Goal: Task Accomplishment & Management: Use online tool/utility

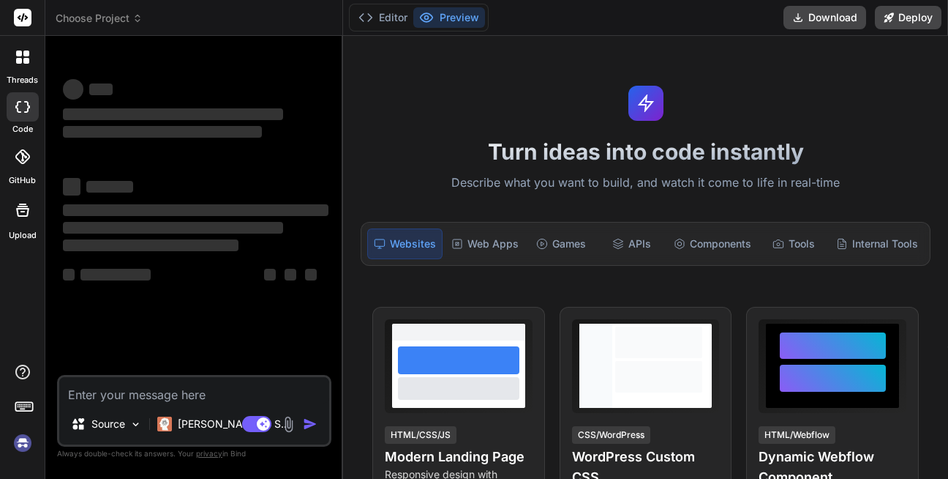
click at [139, 391] on textarea at bounding box center [194, 390] width 270 height 26
type textarea "x"
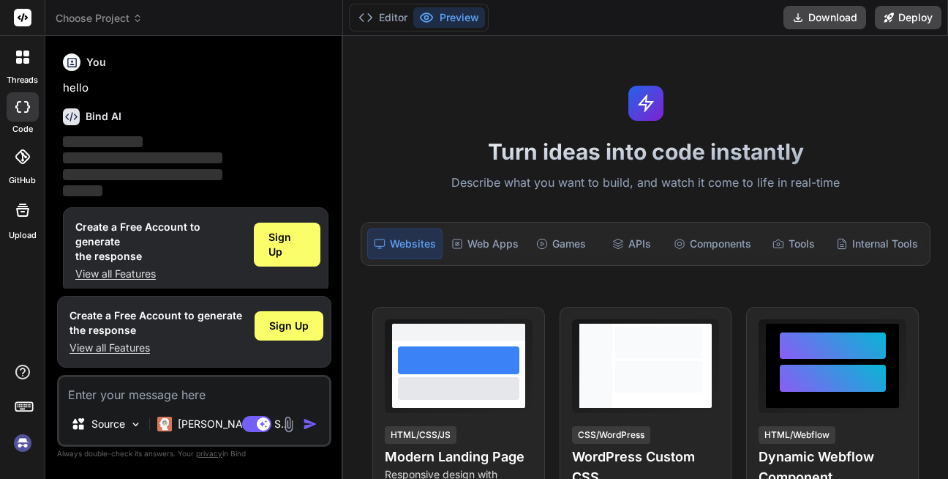
scroll to position [12, 0]
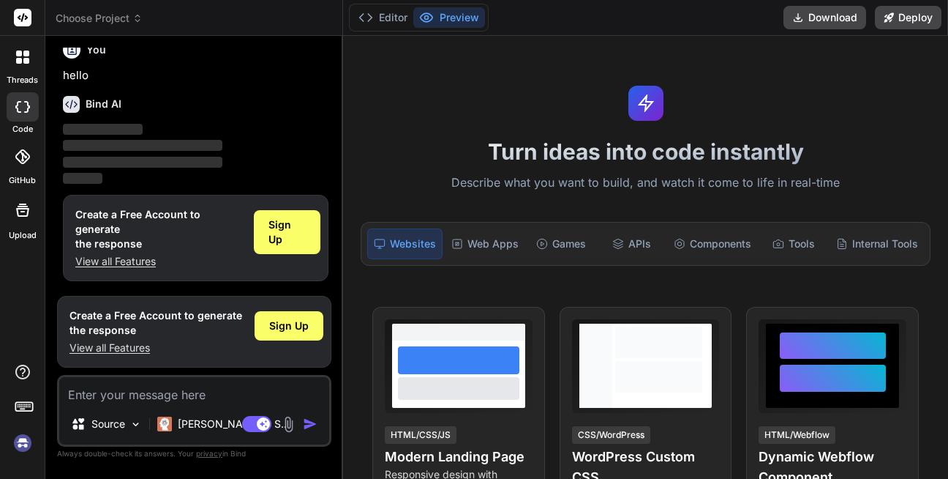
type textarea "d"
type textarea "x"
type textarea "ds"
type textarea "x"
type textarea "dsa"
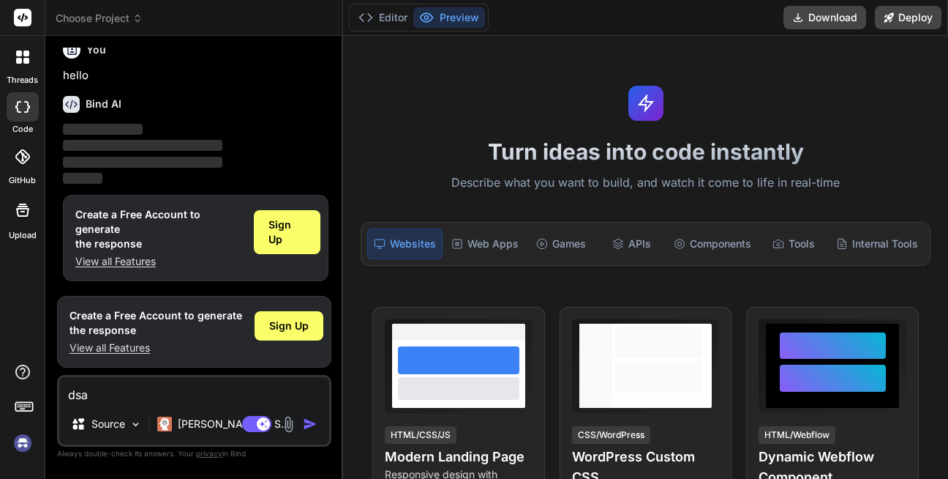
type textarea "x"
type textarea "dsaf"
type textarea "x"
type textarea "dsafd"
type textarea "x"
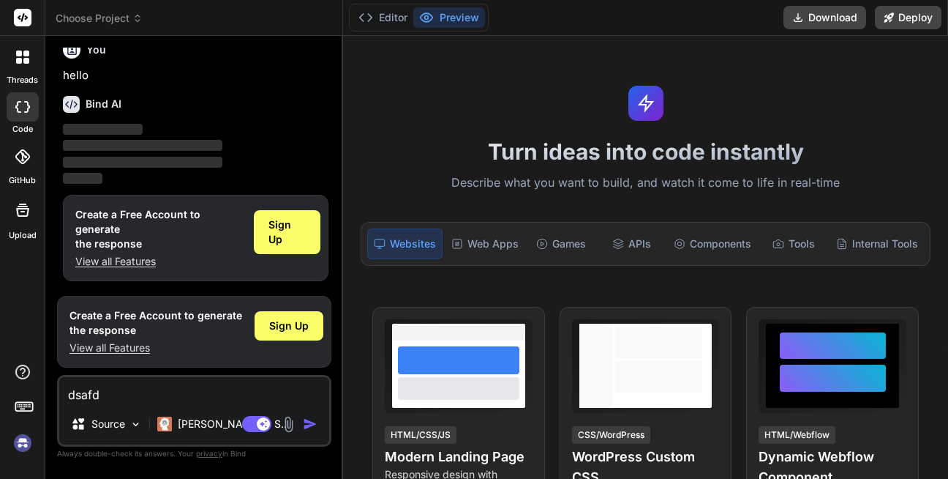
type textarea "dsafdh"
type textarea "x"
type textarea "dsafdh"
click at [303, 424] on img "button" at bounding box center [310, 423] width 15 height 15
click at [304, 423] on img "button" at bounding box center [310, 423] width 15 height 15
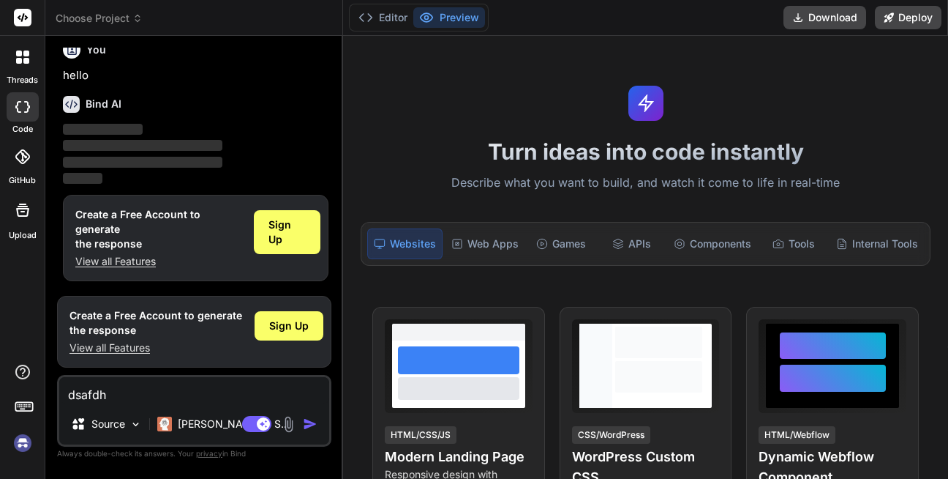
click at [304, 423] on img "button" at bounding box center [310, 423] width 15 height 15
click at [235, 394] on textarea "dsafdh" at bounding box center [194, 390] width 270 height 26
click at [288, 334] on div "Sign Up" at bounding box center [289, 325] width 69 height 29
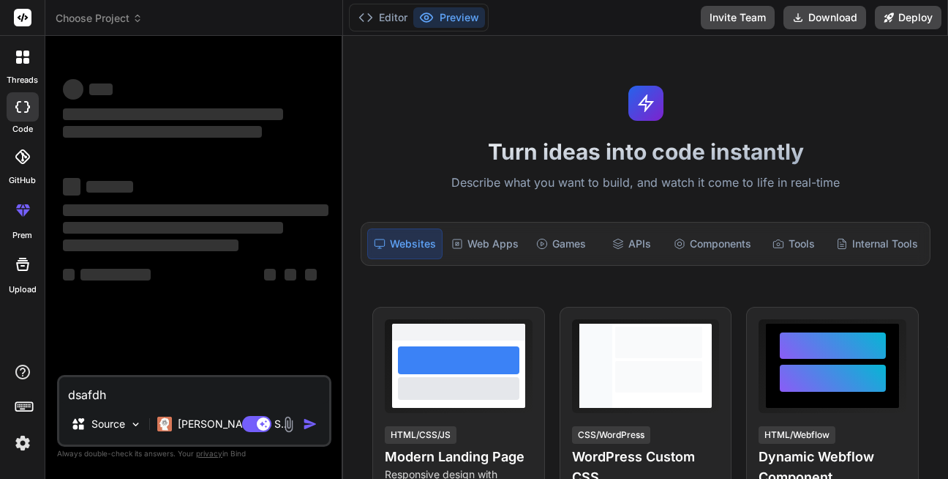
scroll to position [0, 0]
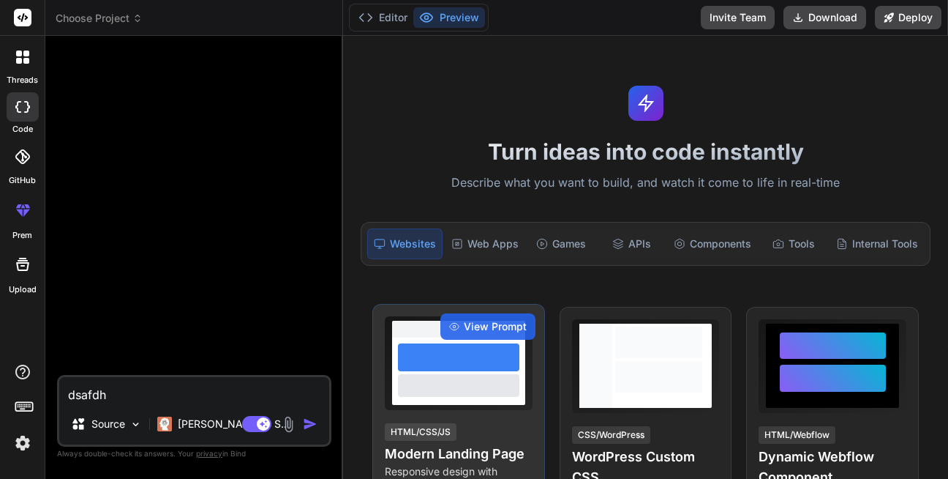
type textarea "x"
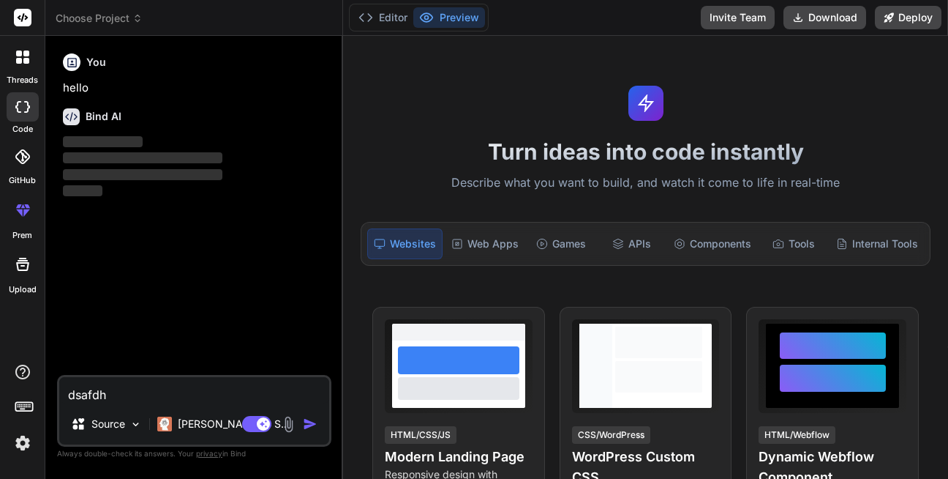
click at [151, 396] on textarea "dsafdh" at bounding box center [194, 390] width 270 height 26
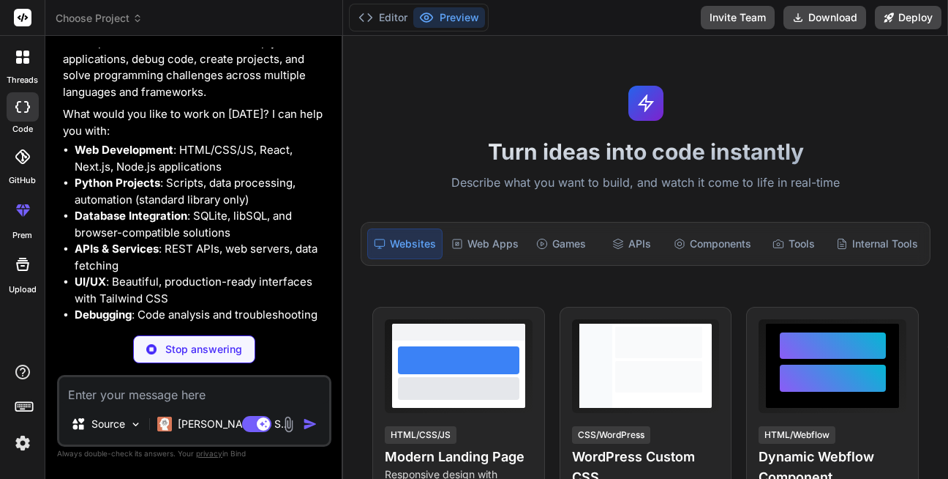
scroll to position [122, 0]
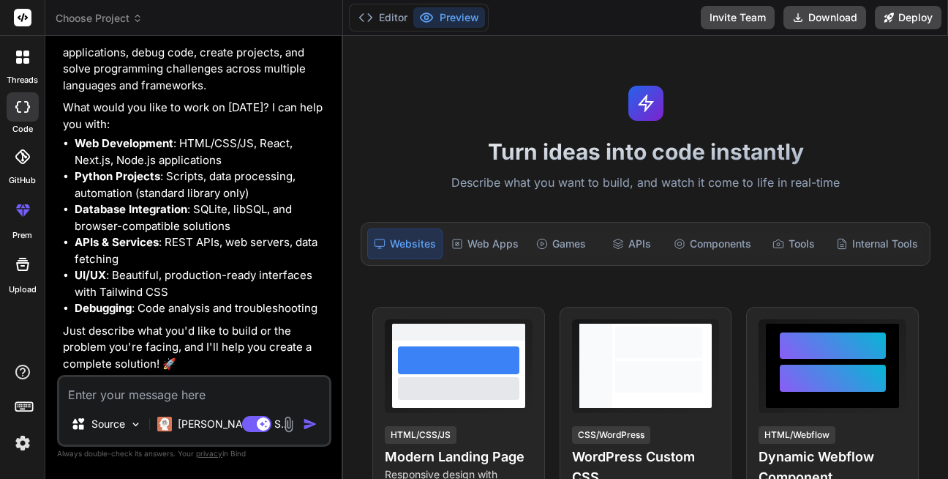
click at [171, 383] on textarea at bounding box center [194, 390] width 270 height 26
type textarea "x"
click at [26, 26] on rect at bounding box center [23, 18] width 18 height 18
click at [29, 119] on div at bounding box center [23, 106] width 32 height 29
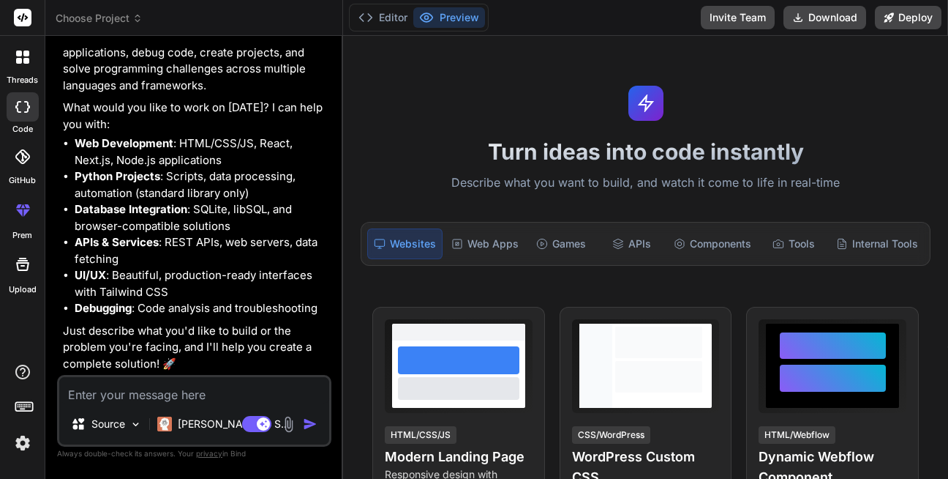
type textarea "x"
click at [29, 23] on rect at bounding box center [23, 18] width 18 height 18
click at [365, 16] on icon at bounding box center [366, 17] width 15 height 15
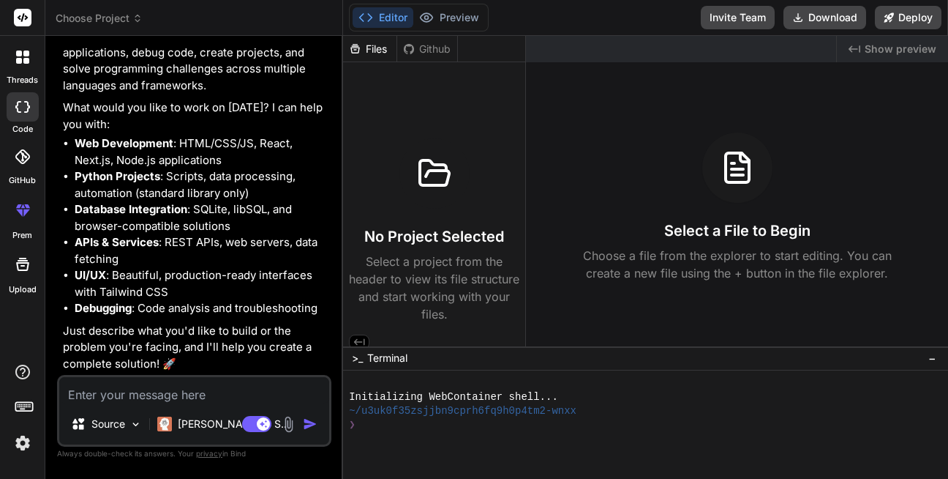
click at [365, 16] on icon at bounding box center [366, 17] width 15 height 15
click at [476, 16] on button "Preview" at bounding box center [449, 17] width 72 height 20
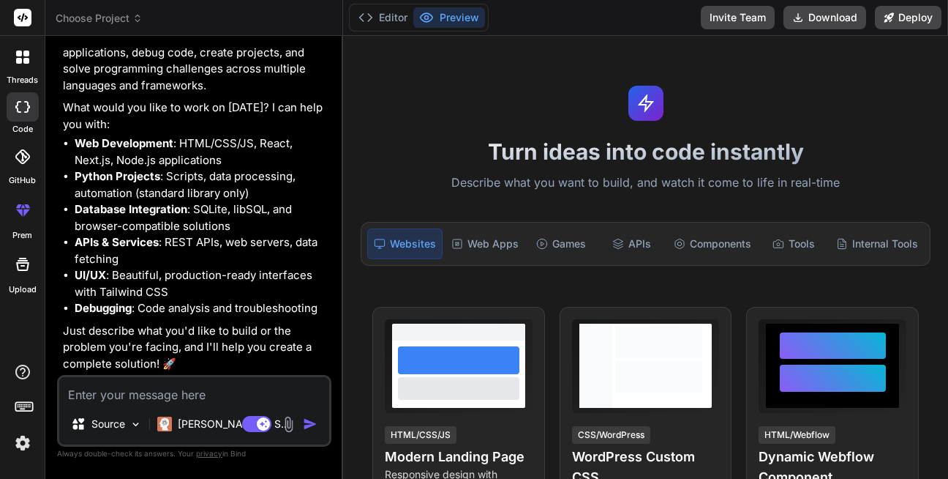
click at [92, 395] on textarea at bounding box center [194, 390] width 270 height 26
paste textarea "image crop jab button click image"
type textarea "image crop jab button click image"
type textarea "x"
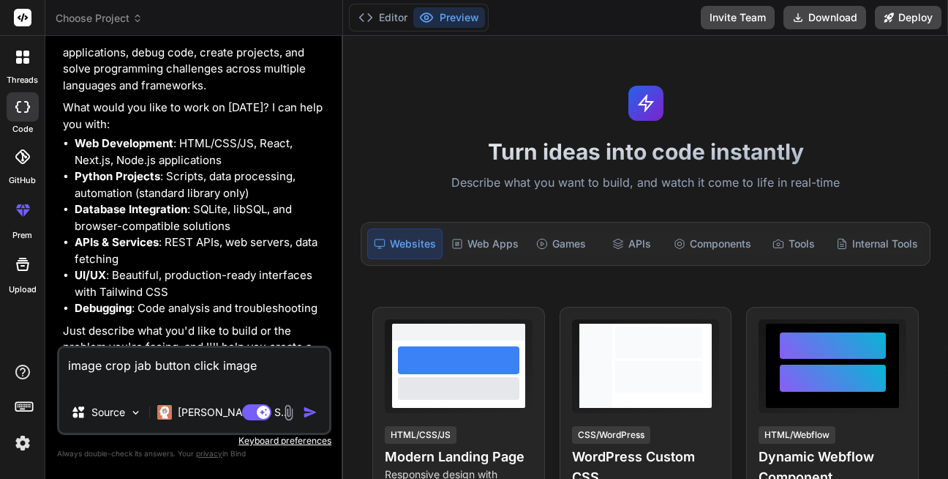
type textarea "image crop jab button click image"
type textarea "x"
type textarea "image crop jab button click image c"
type textarea "x"
type textarea "image crop jab button click image co"
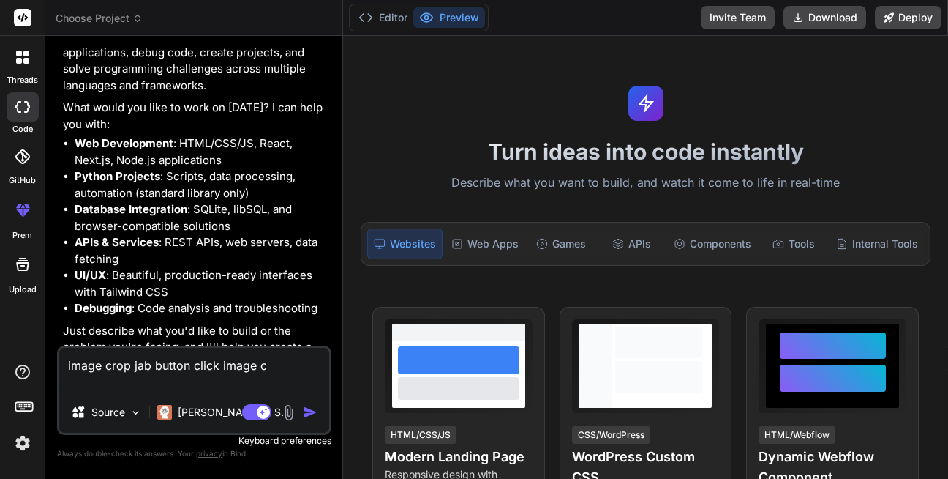
type textarea "x"
type textarea "image crop jab button click image cor"
type textarea "x"
type textarea "image crop jab button click image corr"
type textarea "x"
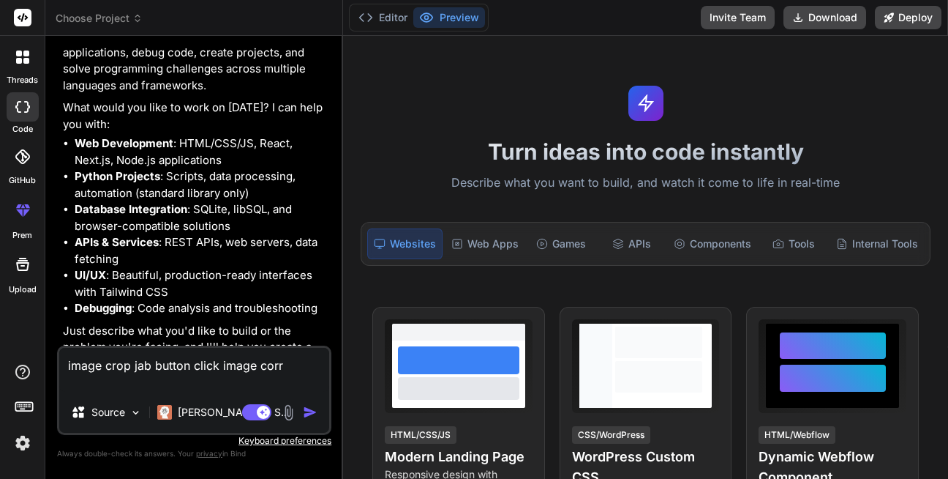
type textarea "image crop jab button click image corre"
type textarea "x"
type textarea "image crop jab button click image correc"
type textarea "x"
type textarea "image crop jab button click image correct"
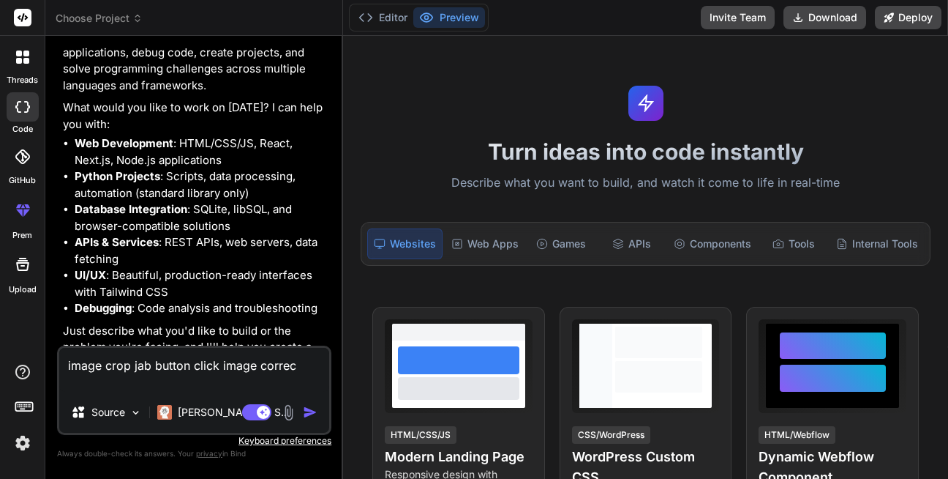
type textarea "x"
type textarea "image crop jab button click image correct"
type textarea "x"
type textarea "image crop jab button click image correct s"
type textarea "x"
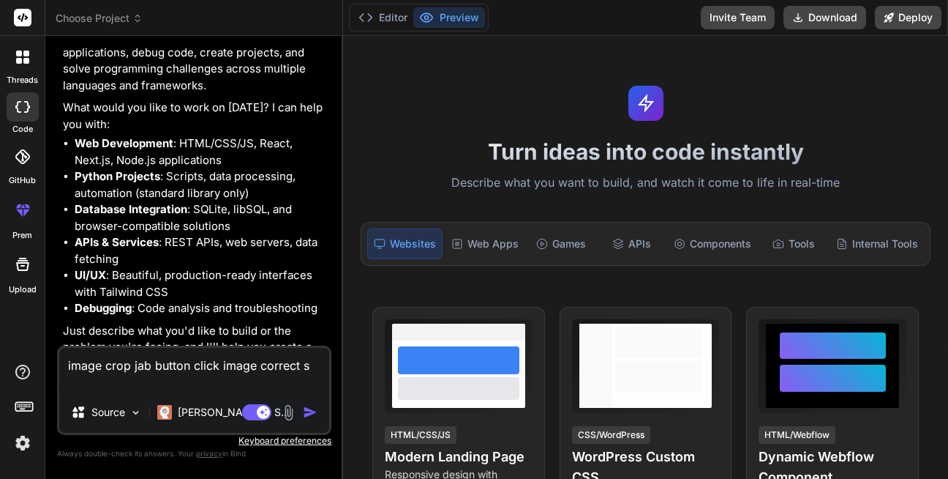
type textarea "image crop jab button click image correct so"
type textarea "x"
type textarea "image crop jab button click image correct sol"
type textarea "x"
type textarea "image crop jab button click image correct solu"
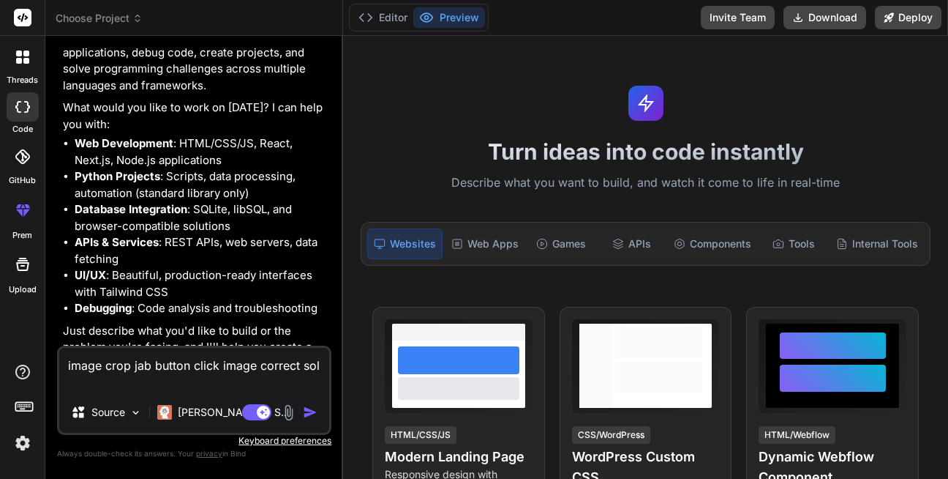
type textarea "x"
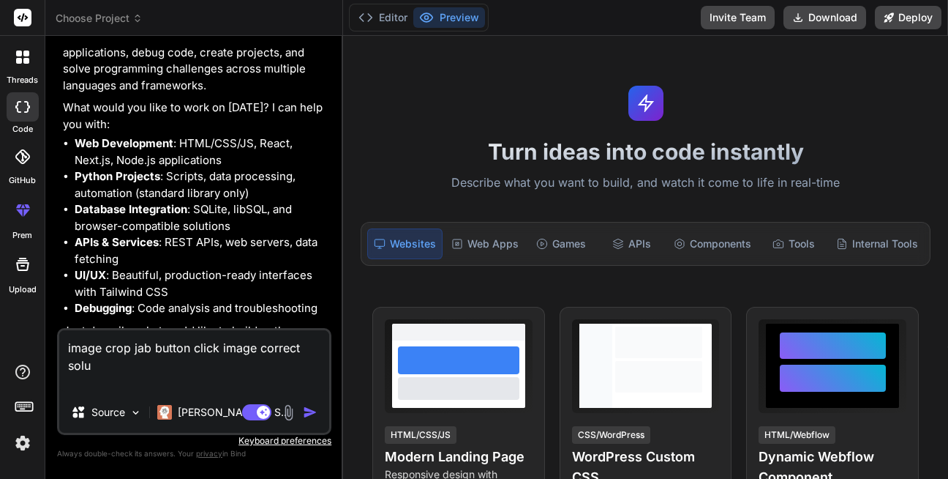
type textarea "image crop jab button click image correct solut"
type textarea "x"
type textarea "image crop jab button click image correct soluti"
type textarea "x"
type textarea "image crop jab button click image correct solutio"
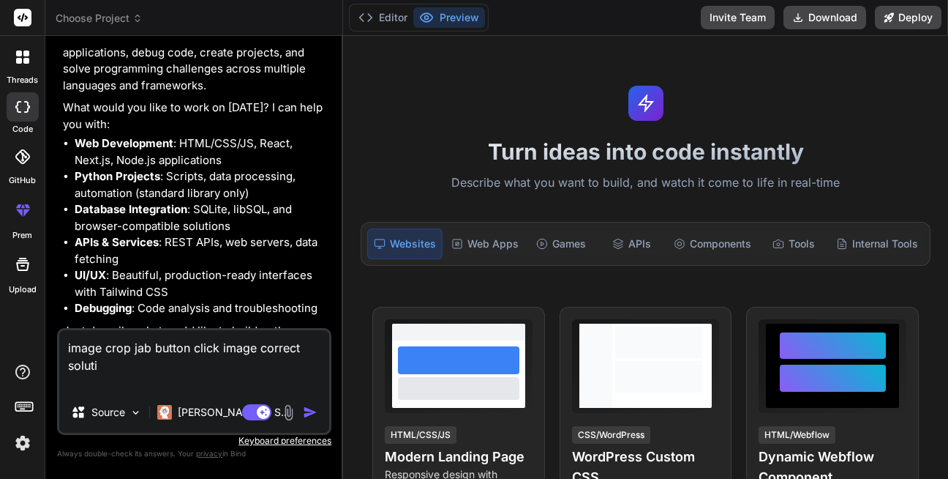
type textarea "x"
type textarea "image crop jab button click image correct solution"
type textarea "x"
type textarea "image crop jab button click image correct solution"
type textarea "x"
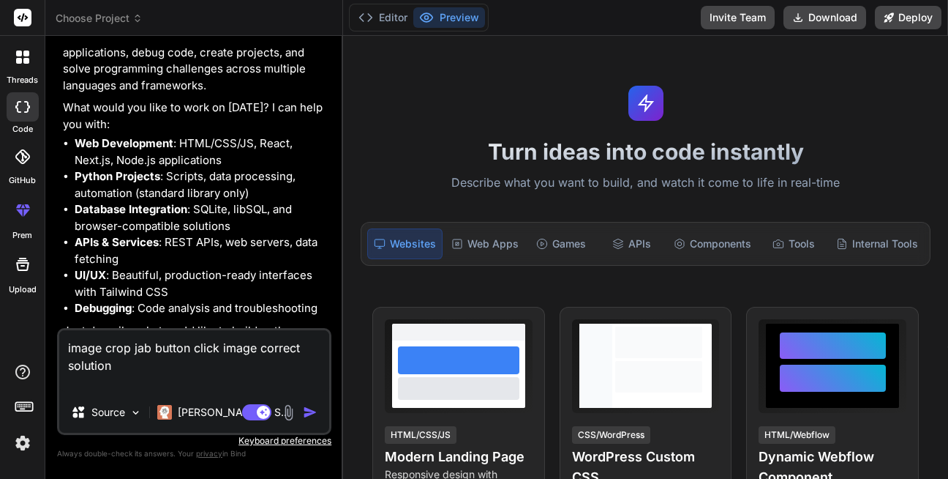
paste textarea ""use client"; import { IconButton } from "@/components/common/buttons/IconButto…"
type textarea "image crop jab button click image correct solution "use client"; import { IconB…"
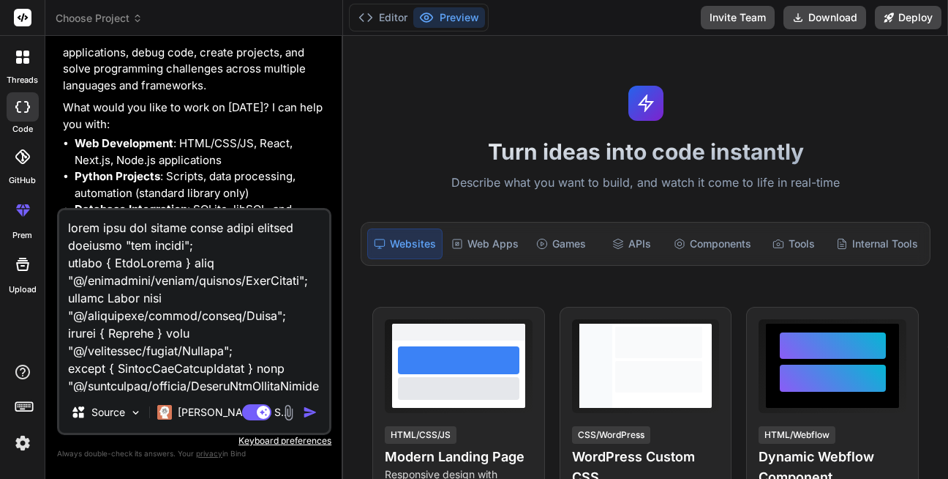
scroll to position [6623, 0]
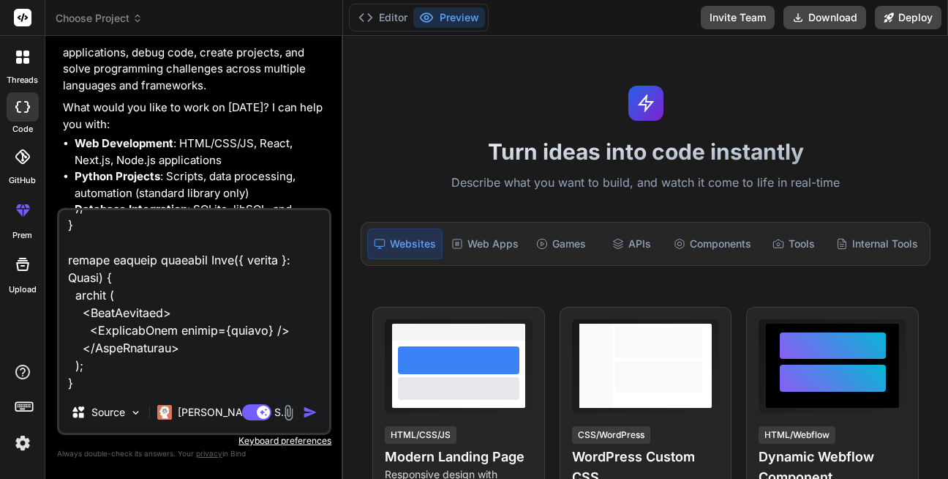
type textarea "x"
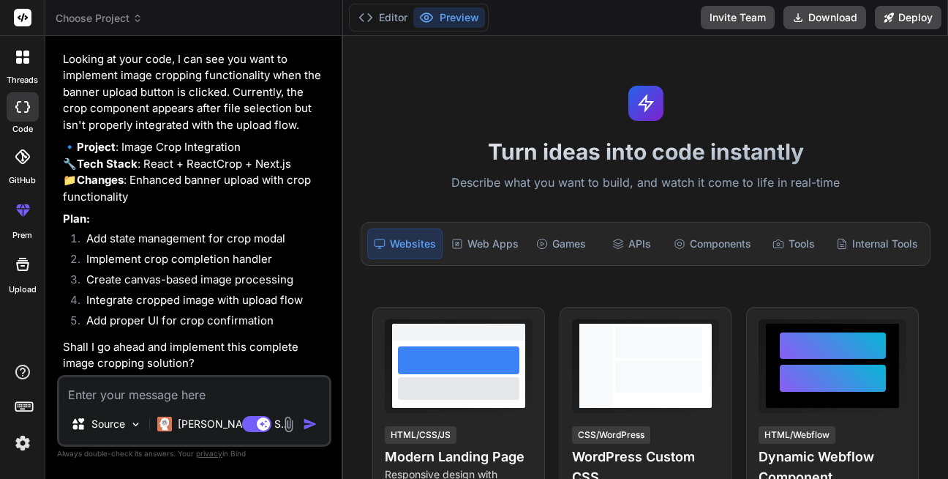
scroll to position [3446, 0]
type textarea "x"
click at [70, 180] on p "🔹 Project : Image Crop Integration 🔧 Tech Stack : React + ReactCrop + Next.js 📁…" at bounding box center [196, 172] width 266 height 66
click at [147, 386] on textarea at bounding box center [194, 390] width 270 height 26
type textarea "n"
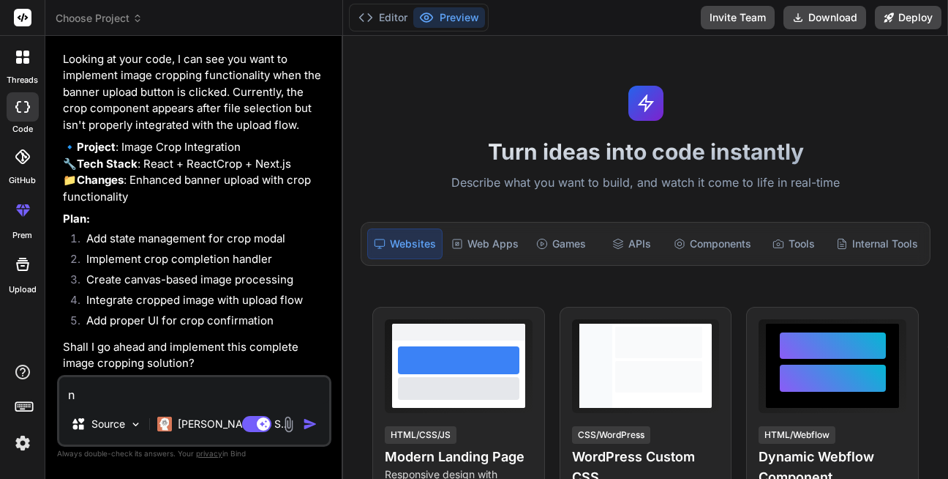
type textarea "x"
type textarea "ne"
type textarea "x"
type textarea "nex"
type textarea "x"
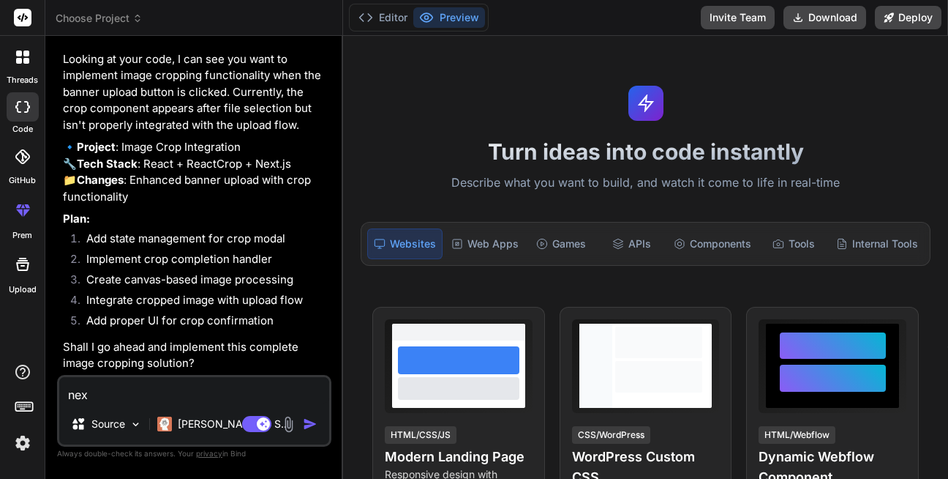
type textarea "next"
type textarea "x"
type textarea "next."
type textarea "x"
type textarea "next.t"
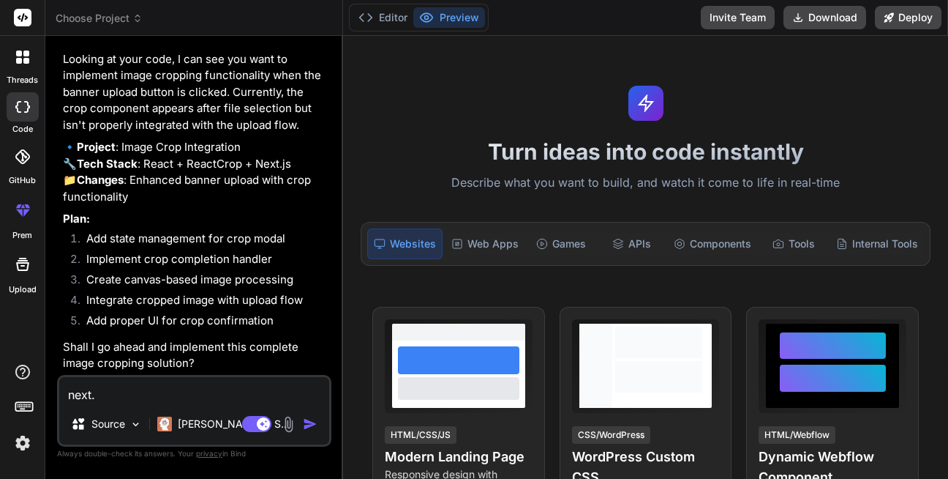
type textarea "x"
type textarea "next.ts"
type textarea "x"
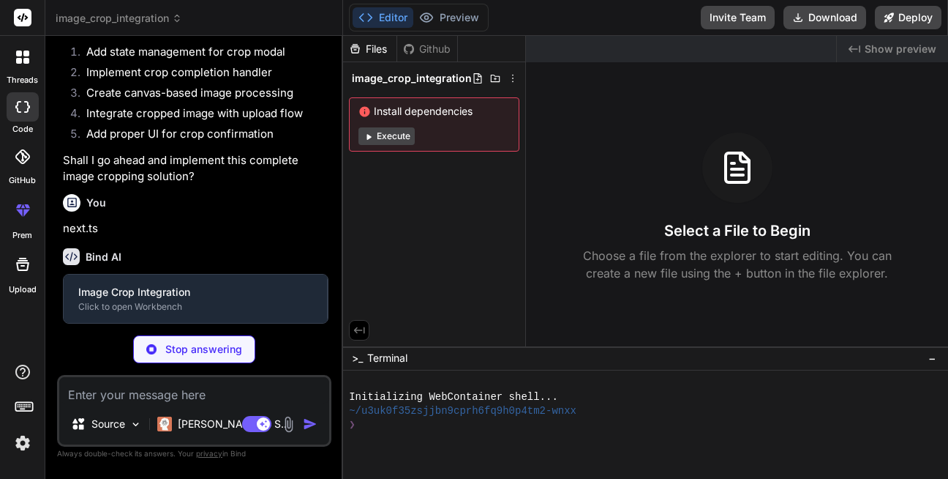
scroll to position [3598, 0]
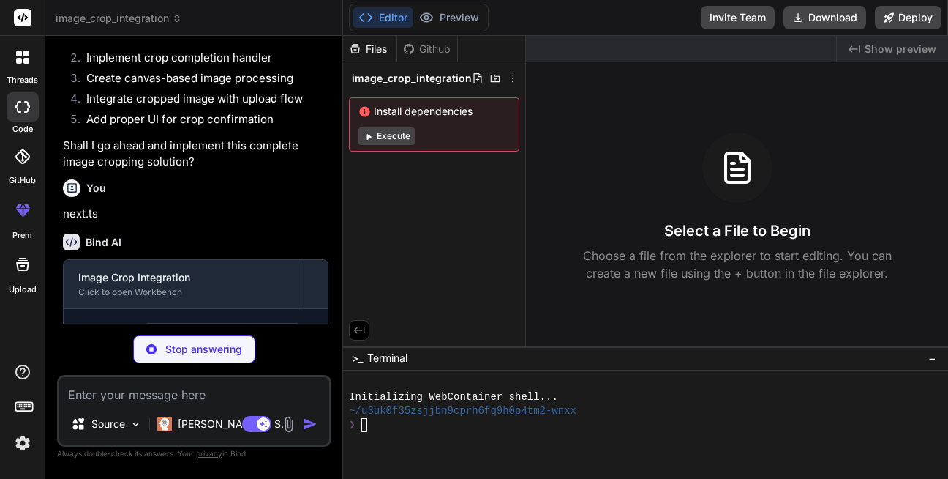
click at [374, 349] on div ">_ Terminal −" at bounding box center [645, 358] width 605 height 24
click at [381, 363] on span "Terminal" at bounding box center [387, 358] width 40 height 15
click at [427, 108] on span "Install dependencies" at bounding box center [434, 111] width 151 height 15
click at [735, 239] on h3 "Select a File to Begin" at bounding box center [737, 230] width 146 height 20
click at [756, 195] on div at bounding box center [738, 167] width 70 height 70
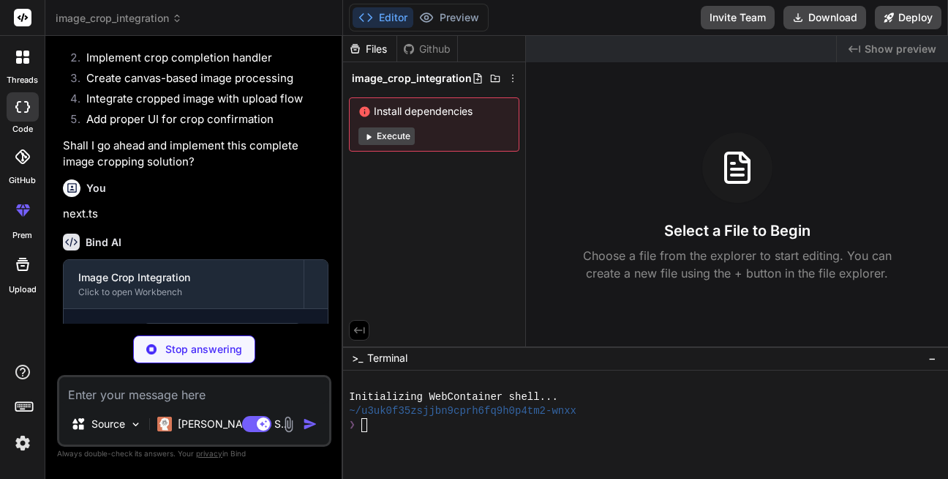
click at [748, 165] on icon at bounding box center [737, 167] width 23 height 29
click at [398, 141] on button "Execute" at bounding box center [387, 136] width 56 height 18
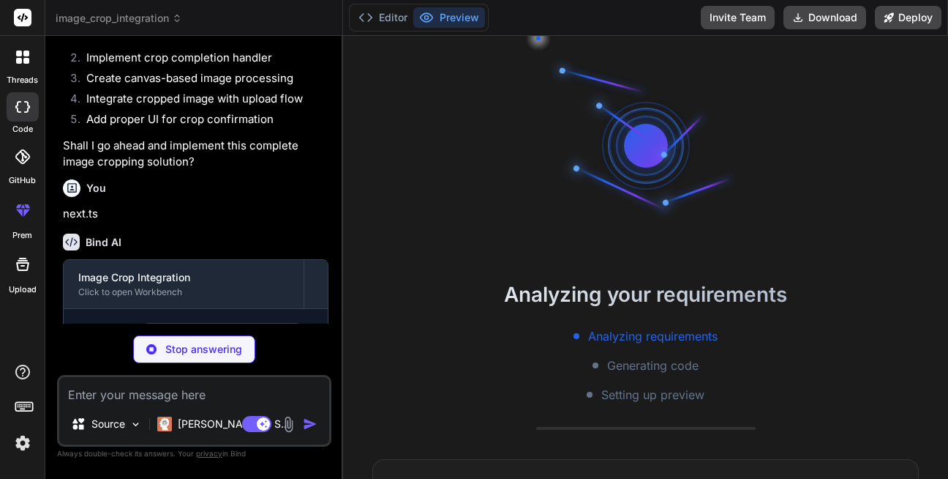
click at [387, 29] on div "Editor Preview" at bounding box center [419, 18] width 140 height 28
click at [386, 18] on button "Editor" at bounding box center [383, 17] width 61 height 20
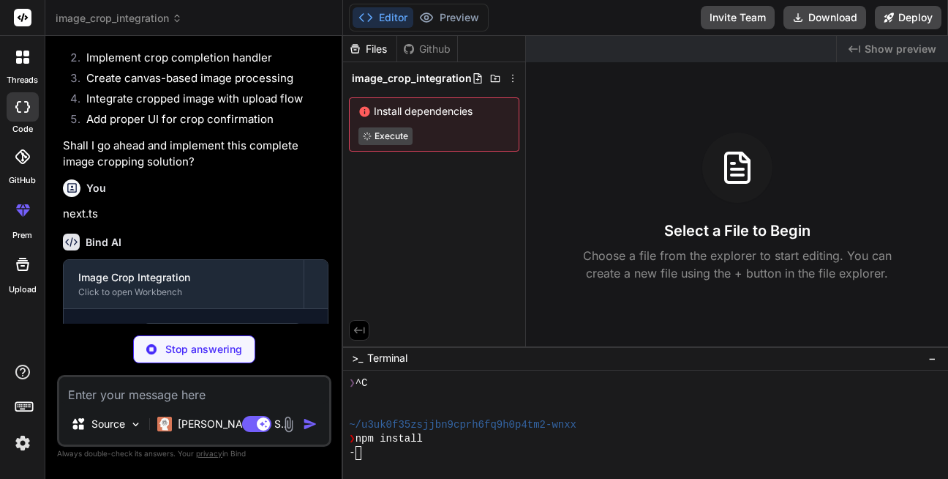
click at [441, 115] on span "Install dependencies" at bounding box center [434, 111] width 151 height 15
click at [403, 360] on span "Terminal" at bounding box center [387, 358] width 40 height 15
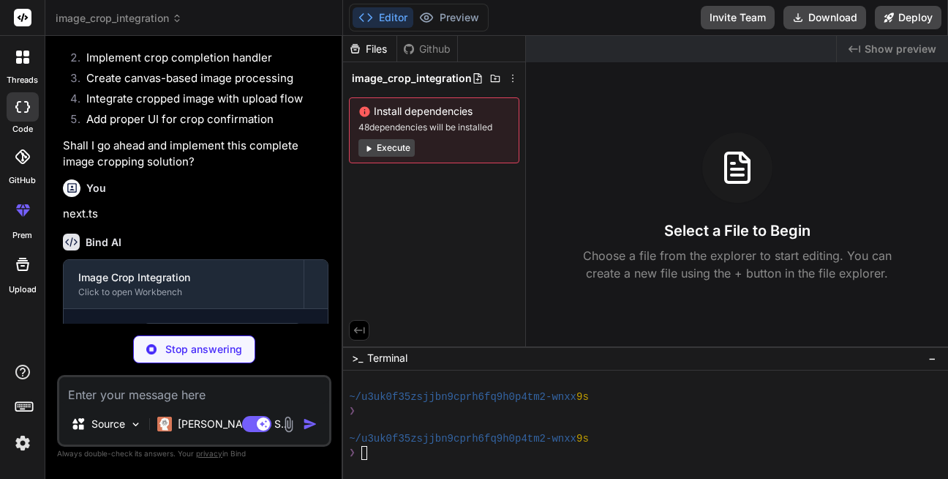
scroll to position [181, 0]
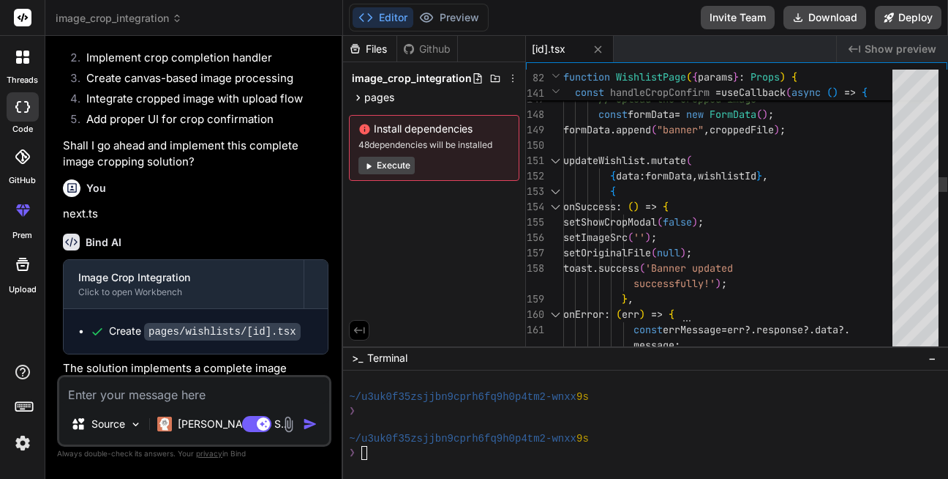
type textarea "x"
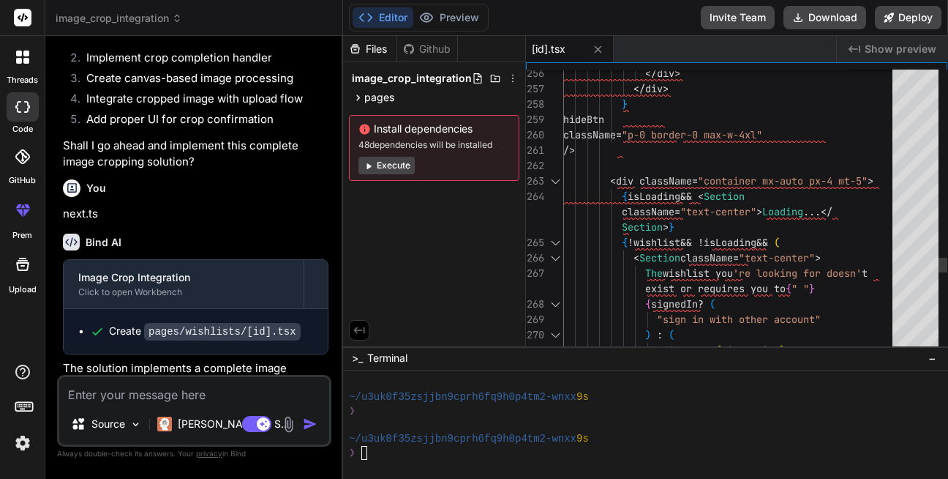
type textarea ""use client"; import { IconButton } from "@/components/common/buttons/IconButto…"
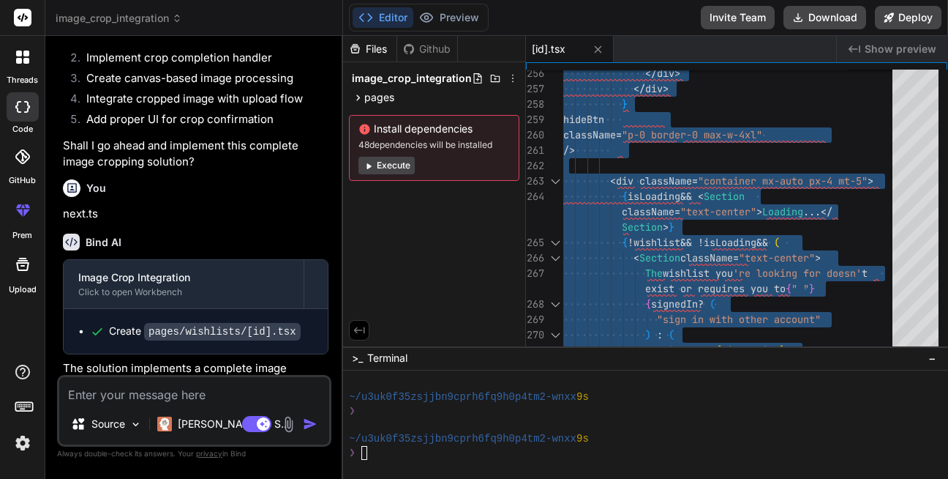
click at [141, 403] on div "Source Claude 4 S.. Agent Mode. When this toggle is activated, AI automatically…" at bounding box center [194, 411] width 274 height 72
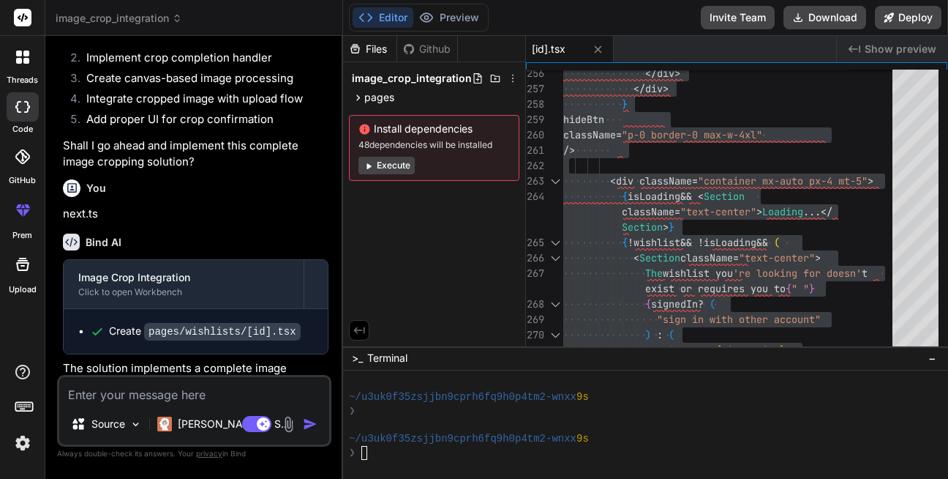
click at [143, 400] on textarea at bounding box center [194, 390] width 270 height 26
type textarea "i"
type textarea "x"
type textarea "im"
type textarea "x"
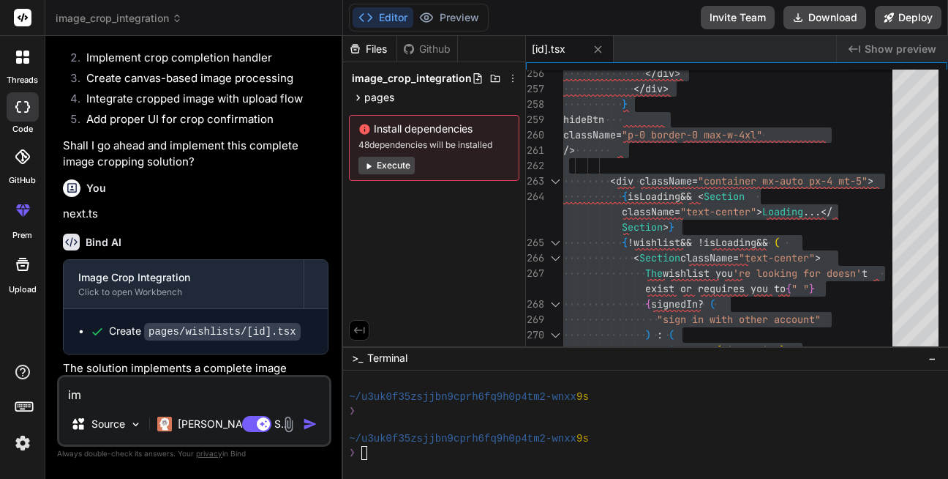
type textarea "ima"
type textarea "x"
type textarea "imag"
type textarea "x"
type textarea "image"
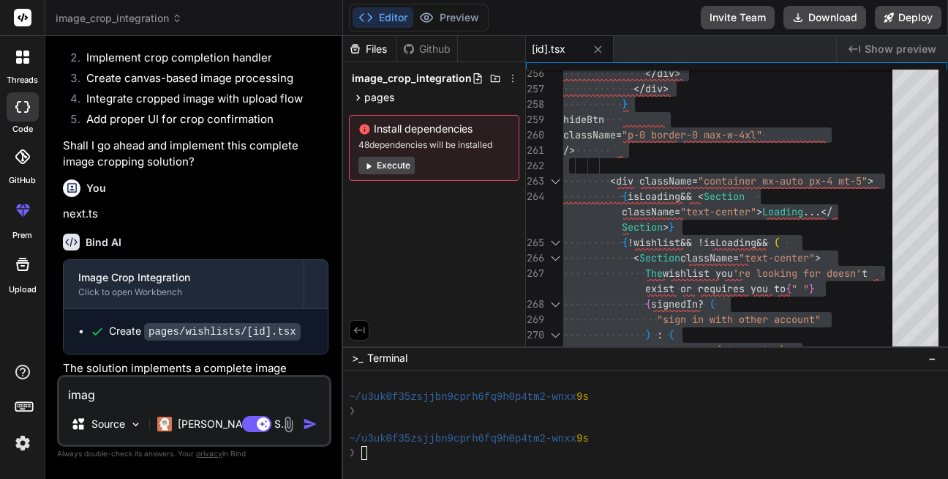
type textarea "x"
type textarea "image"
type textarea "x"
type textarea "image a"
type textarea "x"
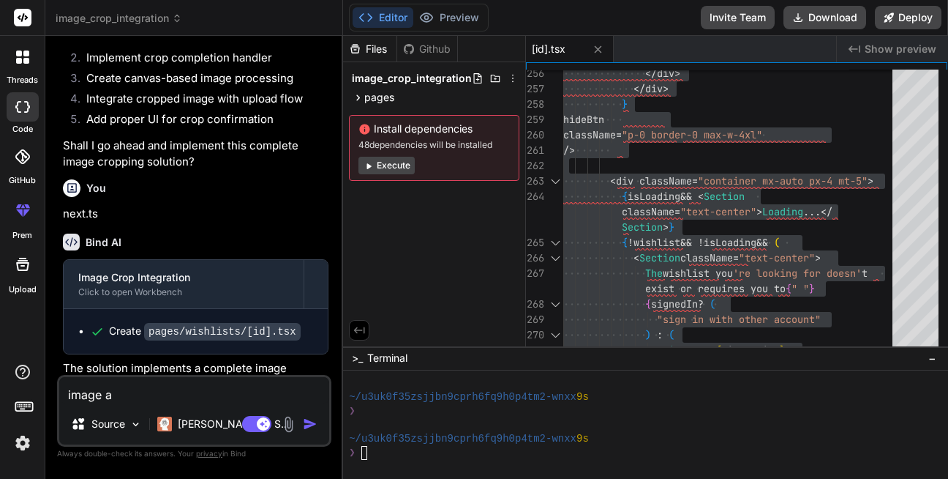
type textarea "image al"
type textarea "x"
type textarea "image all"
type textarea "x"
type textarea "image allr"
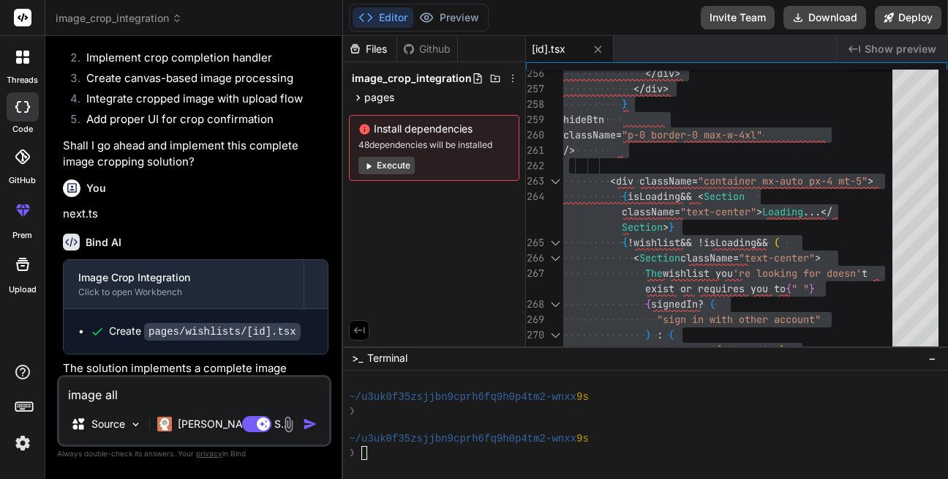
type textarea "x"
type textarea "image allra"
type textarea "x"
type textarea "image allrae"
type textarea "x"
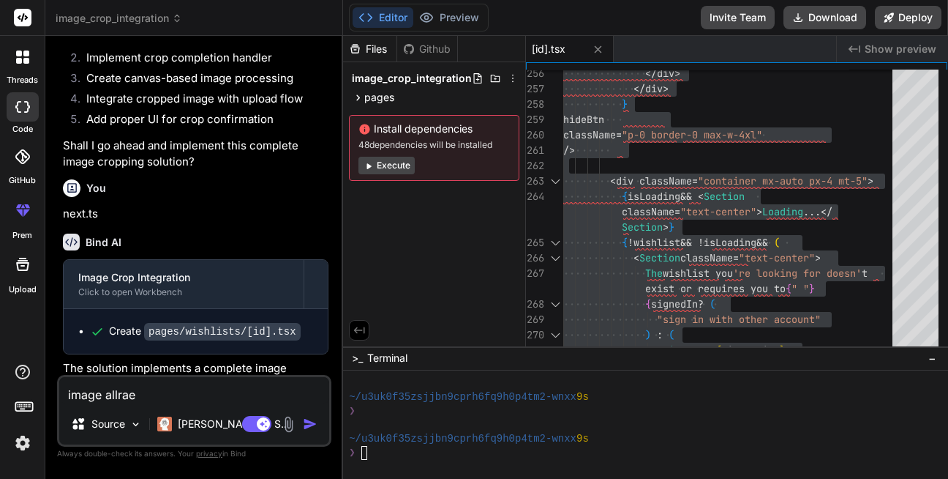
type textarea "image allraed"
type textarea "x"
type textarea "image allraedy"
type textarea "x"
type textarea "image allraedy"
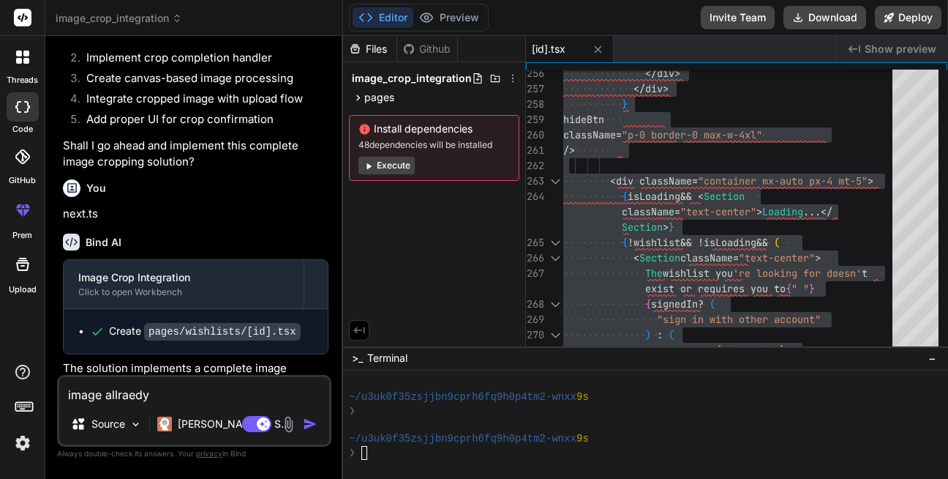
type textarea "x"
type textarea "image allraedy h"
type textarea "x"
type textarea "image allraedy ha"
type textarea "x"
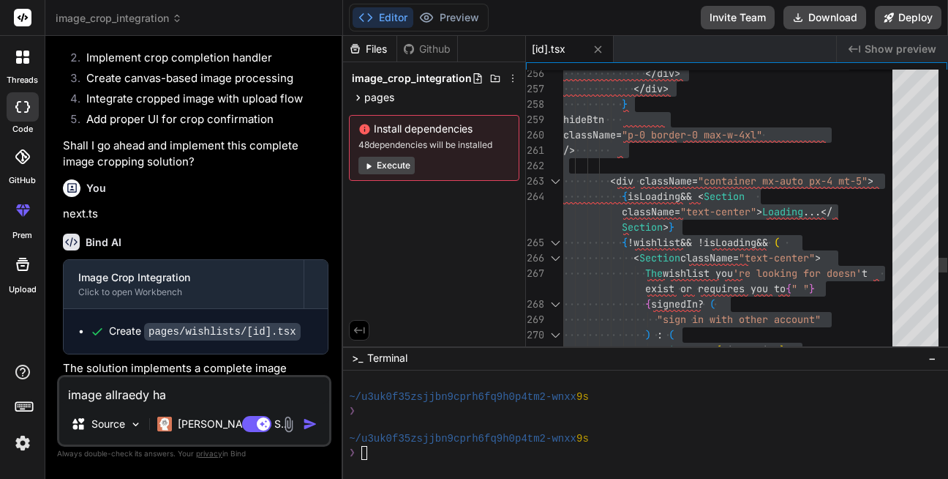
type textarea "image allraedy hai"
type textarea "x"
type textarea "image allraedy hai"
type textarea "x"
type textarea "image allraedy hai u"
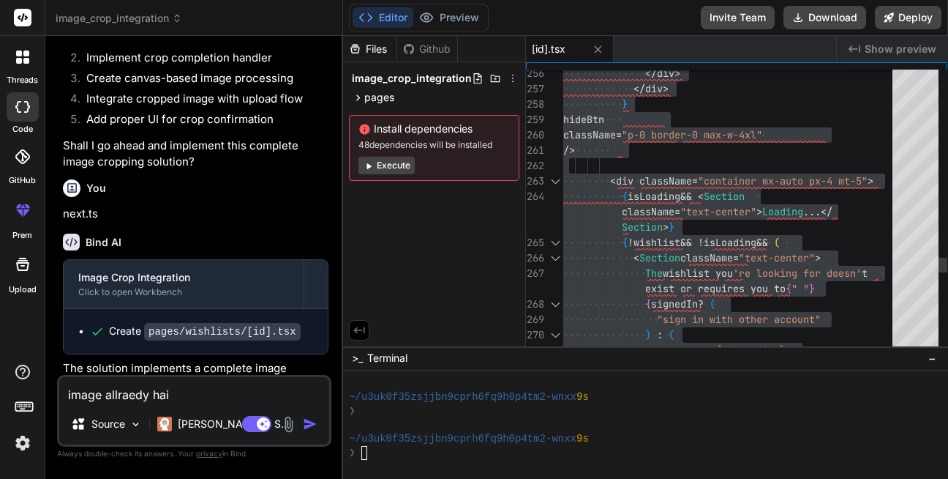
type textarea "x"
type textarea "image allraedy hai us"
type textarea "x"
type textarea "image allraedy hai usk"
type textarea "x"
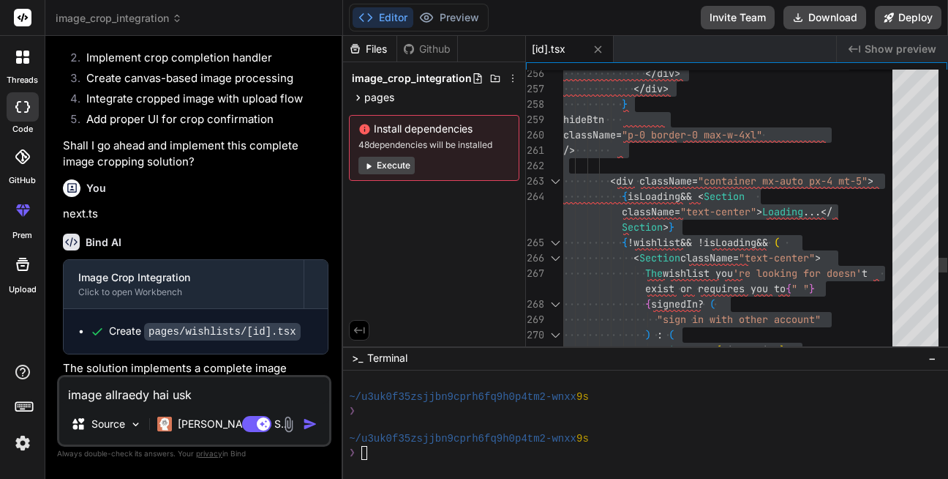
type textarea "image allraedy hai usko"
type textarea "x"
type textarea "image allraedy hai usko"
type textarea "x"
type textarea "image allraedy hai usko c"
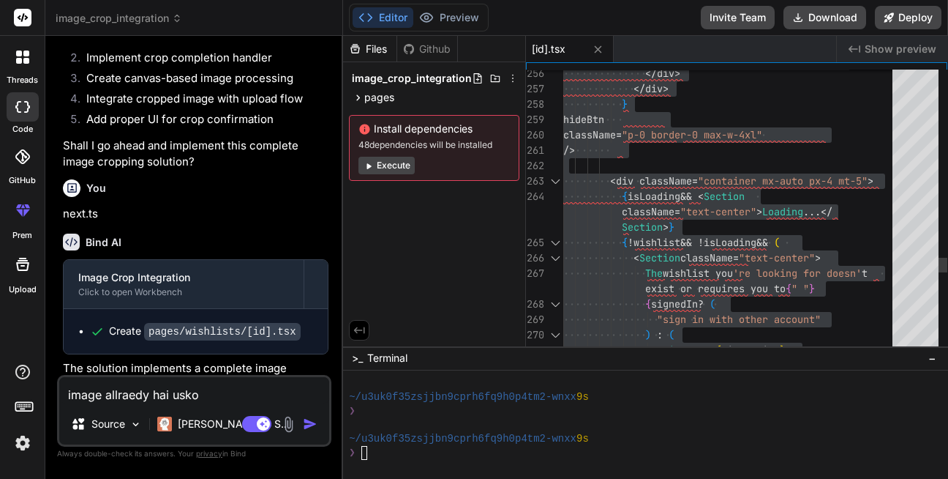
type textarea "x"
type textarea "image allraedy hai usko cr"
type textarea "x"
type textarea "image allraedy hai usko cro"
type textarea "x"
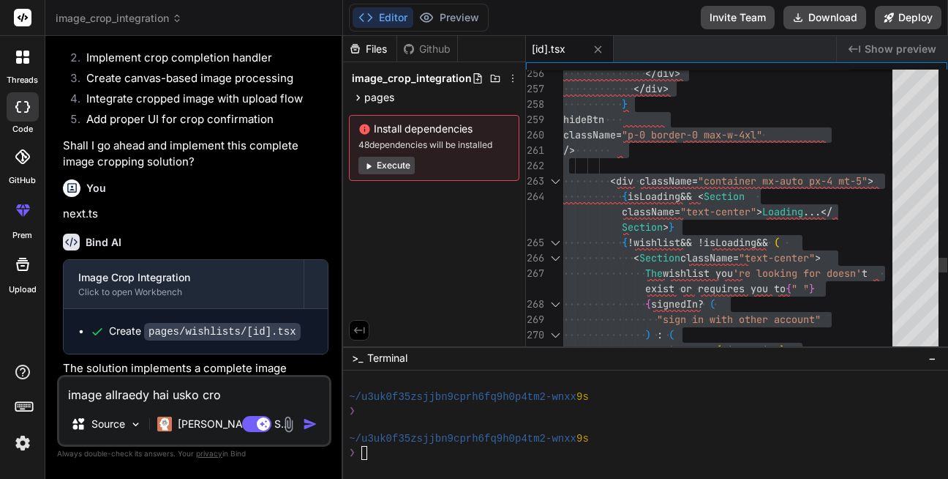
type textarea "image allraedy hai usko crop"
type textarea "x"
type textarea "image allraedy hai usko crop"
type textarea "x"
type textarea "image allraedy hai usko crop k"
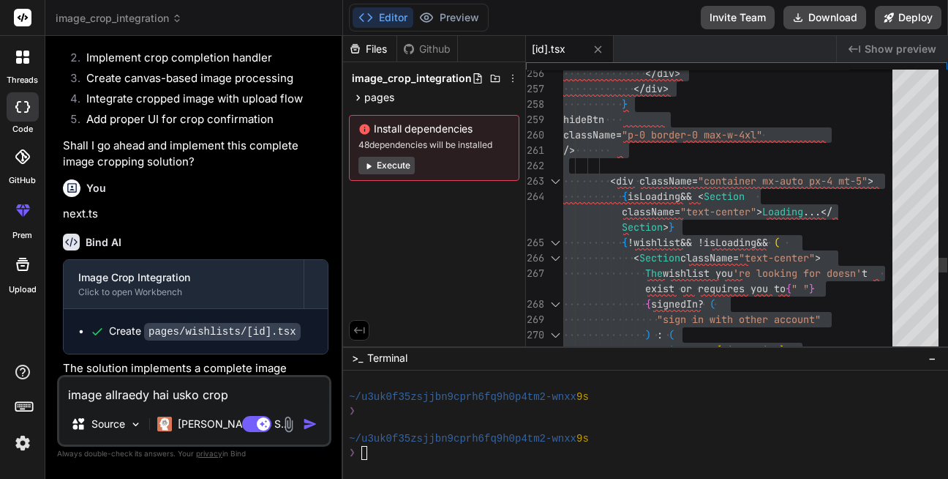
type textarea "x"
type textarea "image allraedy hai usko crop kr"
type textarea "x"
type textarea "image allraedy hai usko crop krn"
type textarea "x"
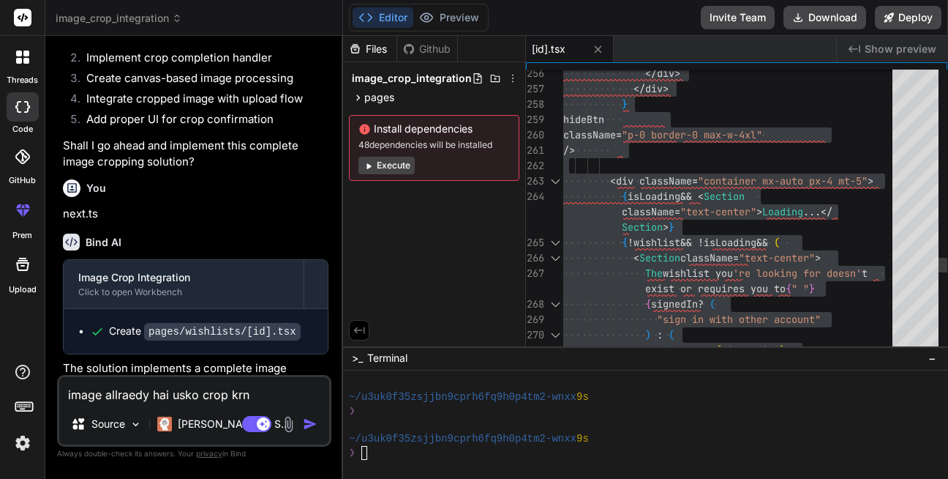
type textarea "image allraedy hai usko crop krna"
type textarea "x"
type textarea "image allraedy hai usko crop krna"
type textarea "x"
type textarea "image allraedy hai usko crop krna u"
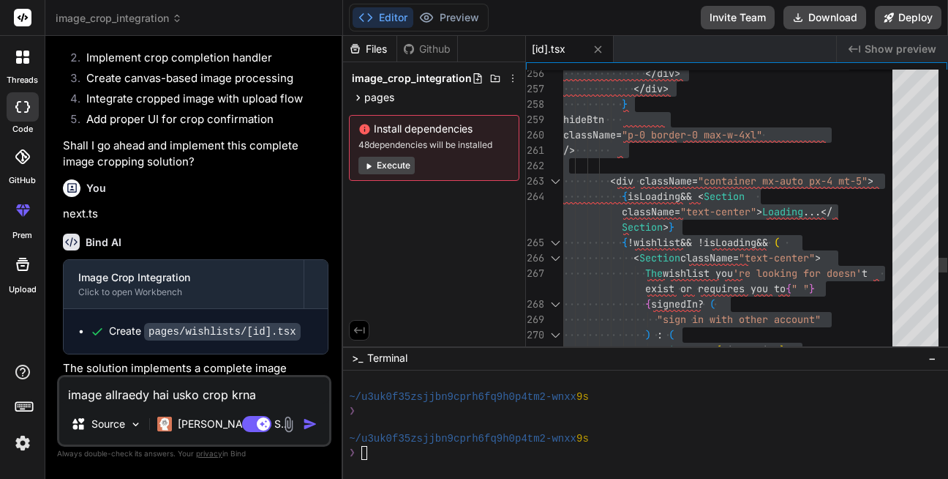
type textarea "x"
type textarea "image allraedy hai usko crop krna us"
type textarea "x"
type textarea "image allraedy hai usko crop krna usk"
type textarea "x"
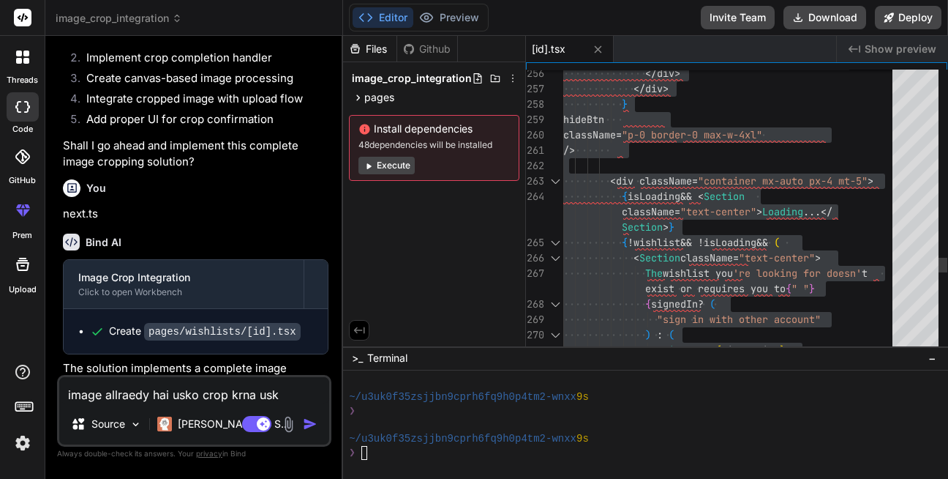
type textarea "image allraedy hai usko crop krna usko"
type textarea "x"
type textarea "image allraedy hai usko crop krna usko"
type textarea "x"
type textarea "image allraedy hai usko crop krna usko n"
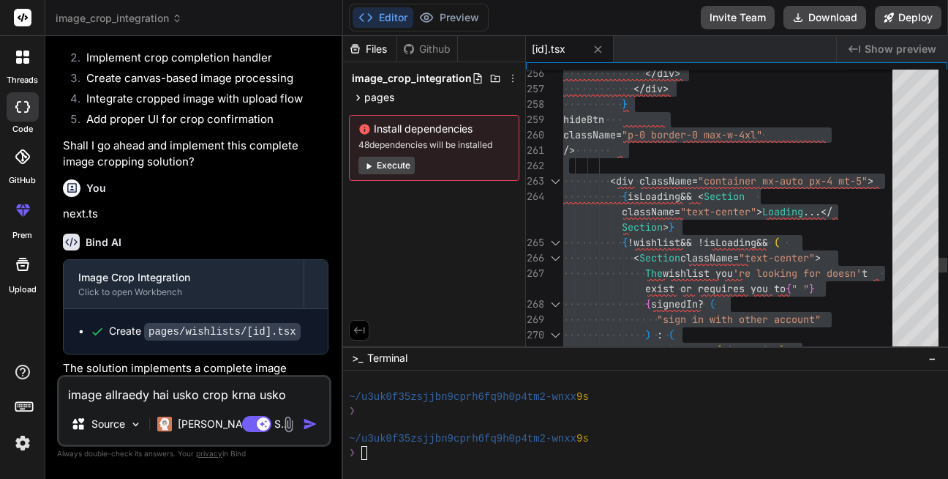
type textarea "x"
type textarea "image allraedy hai usko crop krna usko na"
type textarea "x"
type textarea "image allraedy hai usko crop krna usko nah"
type textarea "x"
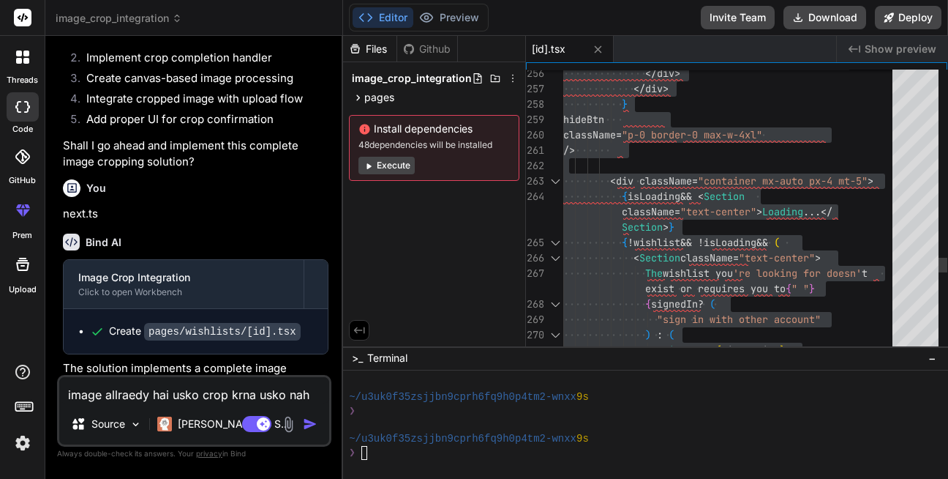
type textarea "image allraedy hai usko crop krna usko nahi"
type textarea "x"
type textarea "image allraedy hai usko crop krna usko nah"
type textarea "x"
type textarea "image allraedy hai usko crop krna usko na"
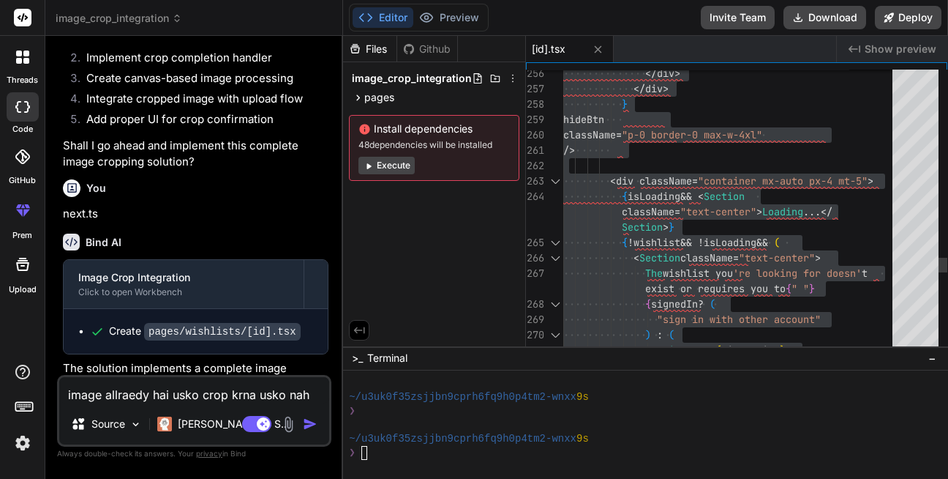
type textarea "x"
type textarea "image allraedy hai usko crop krna usko n"
type textarea "x"
type textarea "image allraedy hai usko crop krna usko"
type textarea "x"
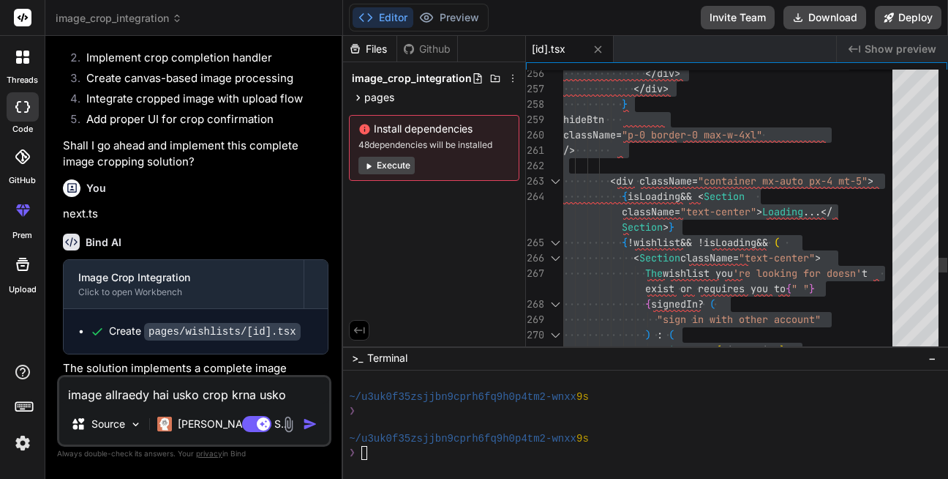
type textarea "image allraedy hai usko crop krna usko"
type textarea "x"
type textarea "image allraedy hai usko crop krna usk"
type textarea "x"
type textarea "image allraedy hai usko crop krna us"
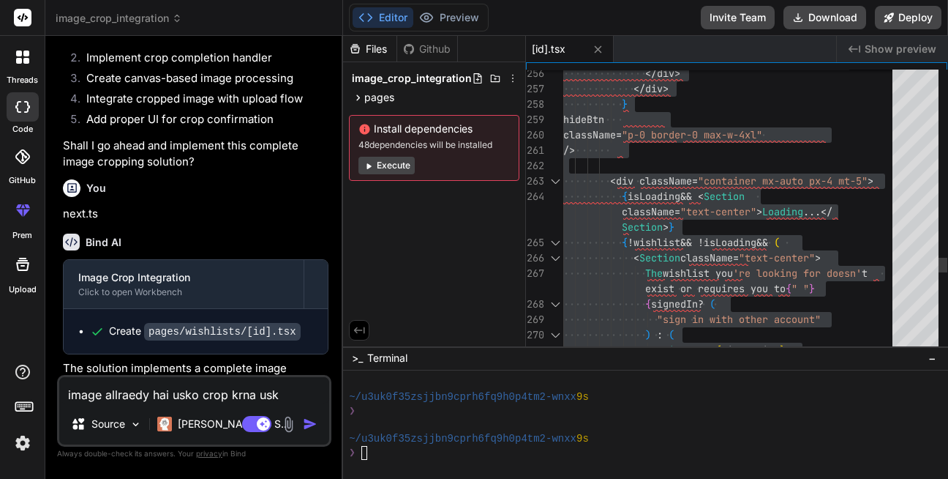
type textarea "x"
type textarea "image allraedy hai usko crop krna u"
type textarea "x"
type textarea "image allraedy hai usko crop krna"
type textarea "x"
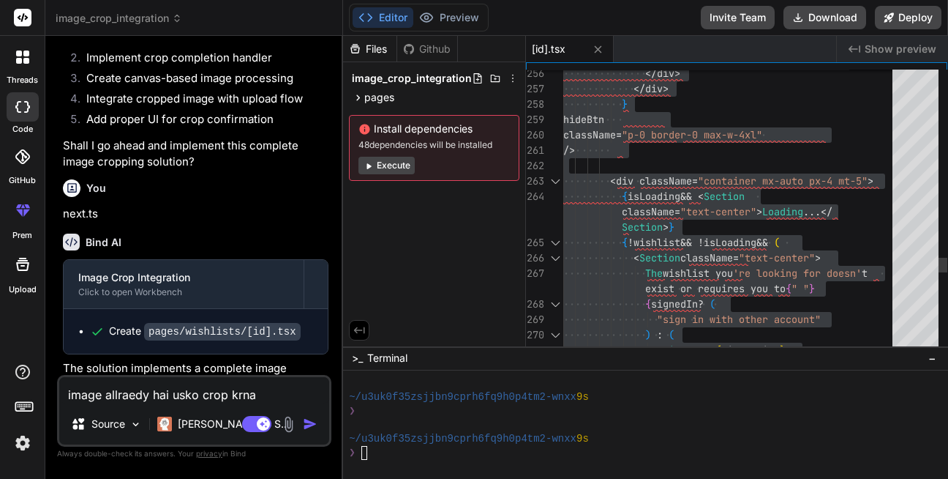
type textarea "image allraedy hai usko crop krna u"
type textarea "x"
type textarea "image allraedy hai usko crop krna up"
type textarea "x"
type textarea "image allraedy hai usko crop krna upl"
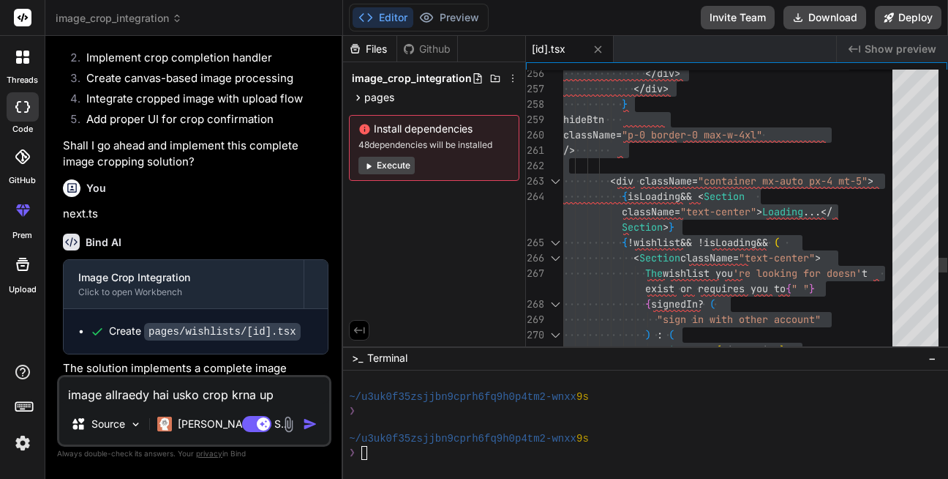
type textarea "x"
type textarea "image allraedy hai usko crop krna uplo"
type textarea "x"
type textarea "image allraedy hai usko crop krna uploa"
type textarea "x"
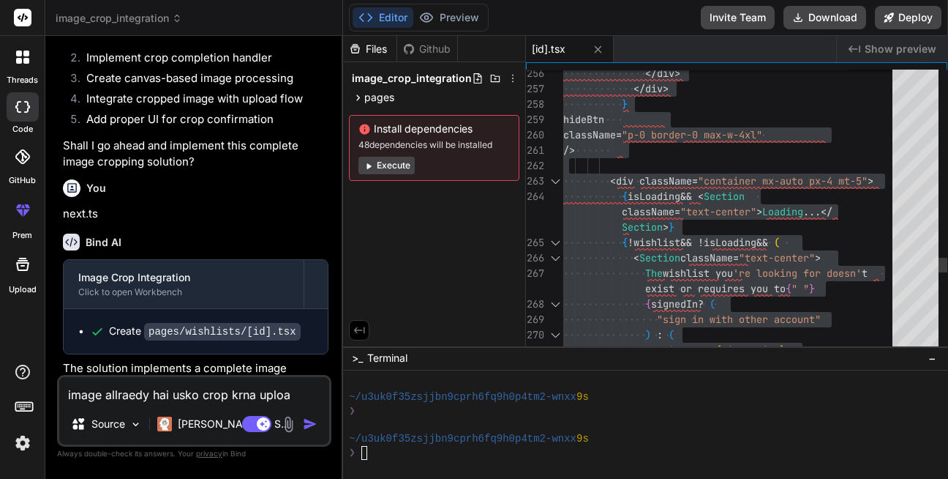
type textarea "image allraedy hai usko crop krna upload"
type textarea "x"
type textarea "image allraedy hai usko crop krna upload"
type textarea "x"
type textarea "image allraedy hai usko crop krna upload k"
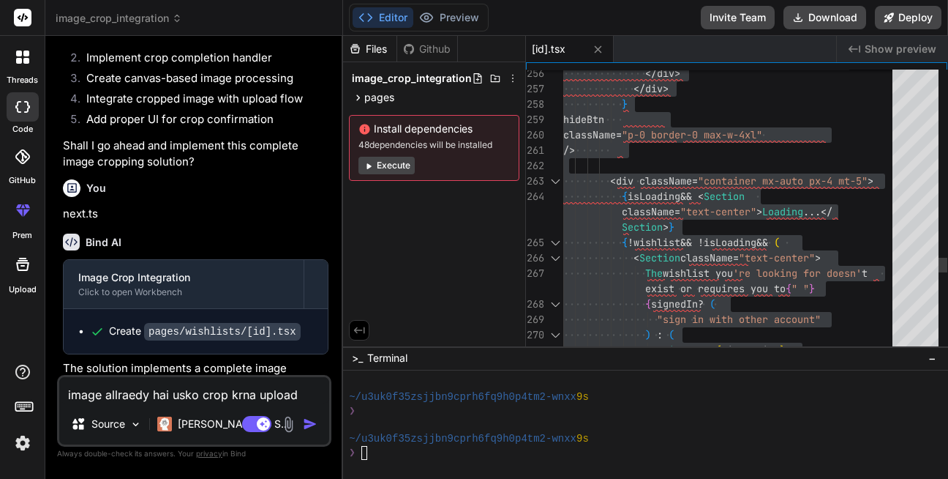
type textarea "x"
type textarea "image allraedy hai usko crop krna upload kr"
type textarea "x"
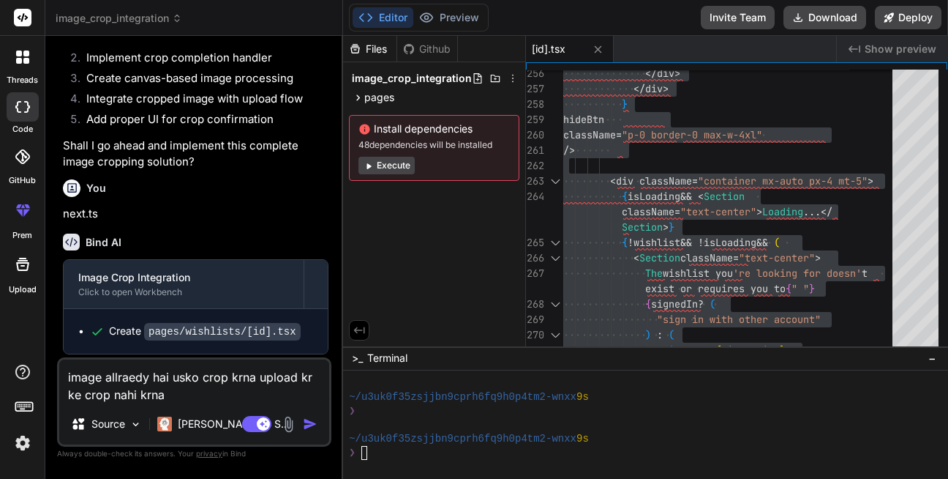
drag, startPoint x: 163, startPoint y: 402, endPoint x: 47, endPoint y: 378, distance: 118.8
click at [47, 378] on div "Bind AI Web Search Created with Pixso. Code Generator You hello Bind AI Hello! …" at bounding box center [194, 257] width 298 height 442
drag, startPoint x: 173, startPoint y: 393, endPoint x: 35, endPoint y: 376, distance: 138.6
click at [35, 376] on div "threads code GitHub prem Upload image_crop_integration Created with Pixso. Bind…" at bounding box center [474, 239] width 948 height 479
paste textarea "Crop the image already there, do not crop it after uploading"
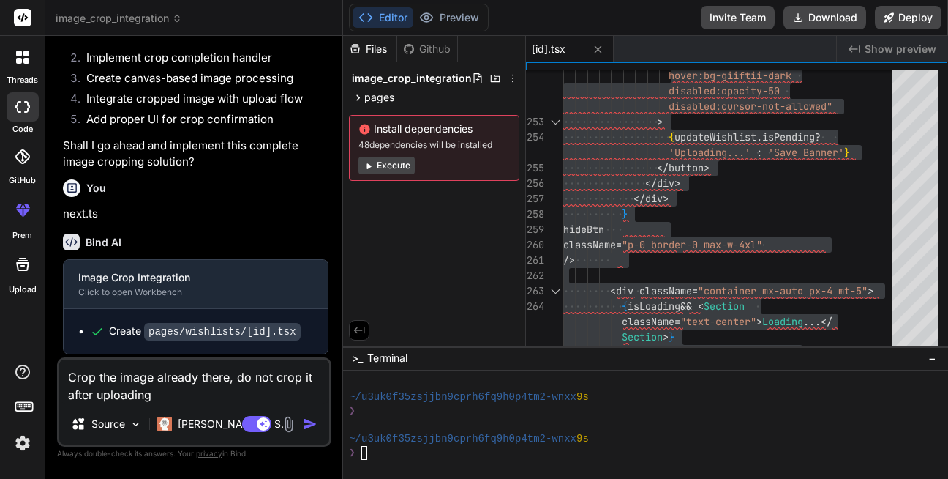
click at [176, 399] on textarea "Crop the image already there, do not crop it after uploading" at bounding box center [194, 381] width 270 height 44
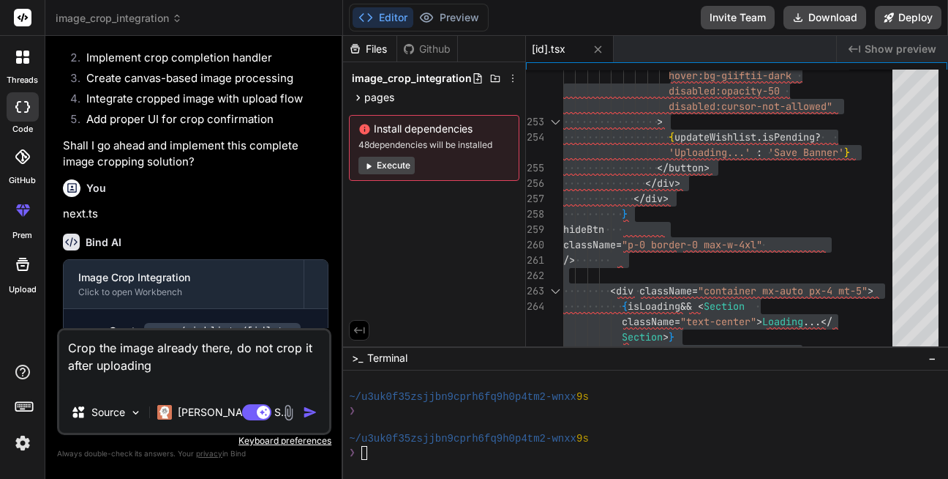
paste textarea ""use client"; import { IconButton } from "@/components/common/buttons/IconButto…"
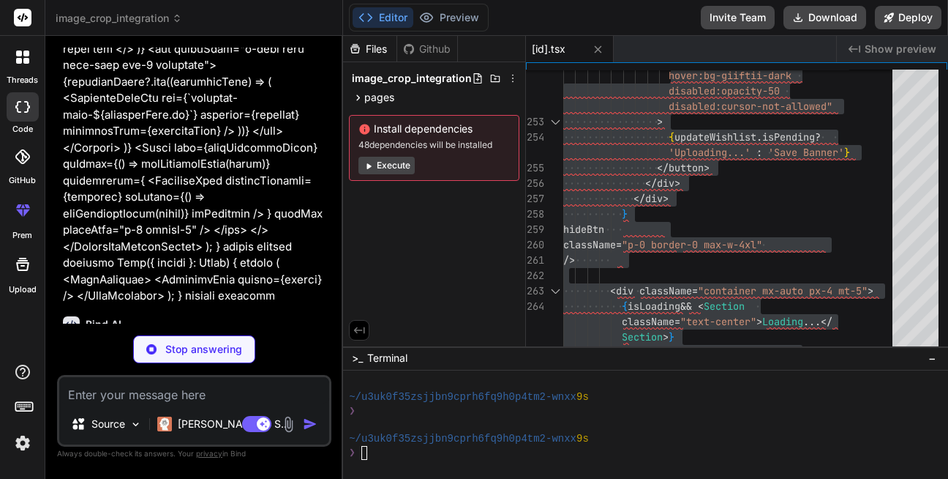
scroll to position [7889, 0]
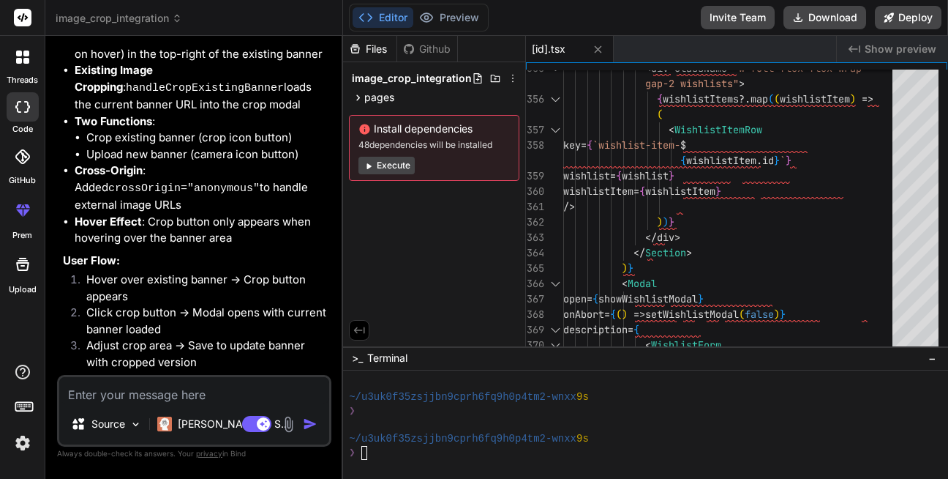
scroll to position [8301, 0]
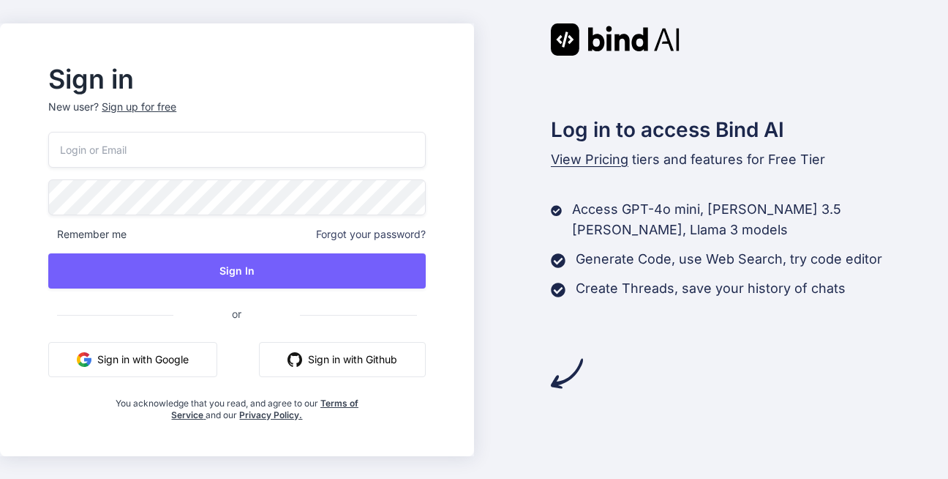
click at [187, 151] on input "email" at bounding box center [236, 150] width 377 height 36
type input "[EMAIL_ADDRESS][DEMOGRAPHIC_DATA][DOMAIN_NAME]"
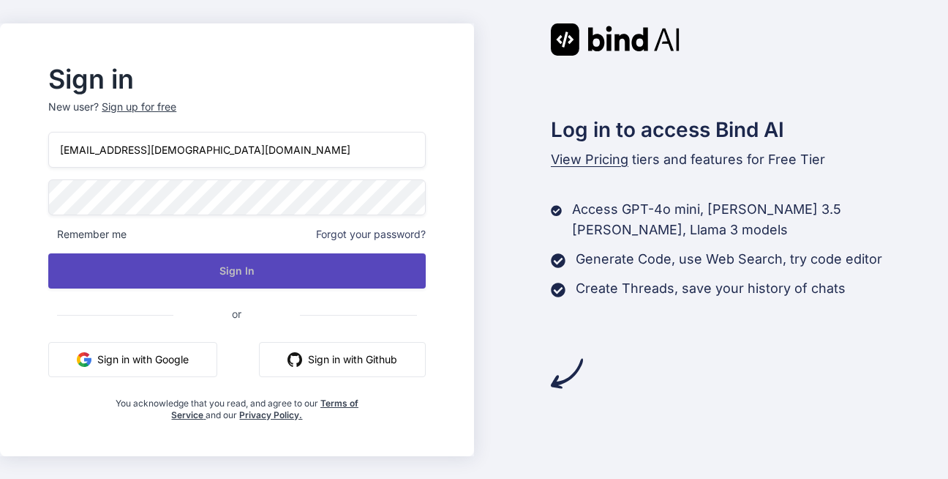
click at [295, 285] on button "Sign In" at bounding box center [236, 270] width 377 height 35
